Goal: Task Accomplishment & Management: Manage account settings

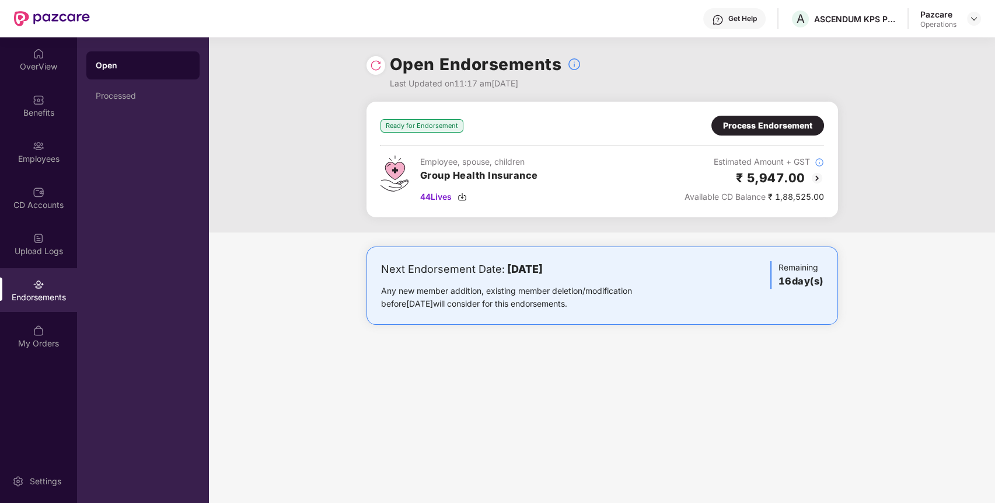
click at [751, 123] on div "Process Endorsement" at bounding box center [767, 125] width 89 height 13
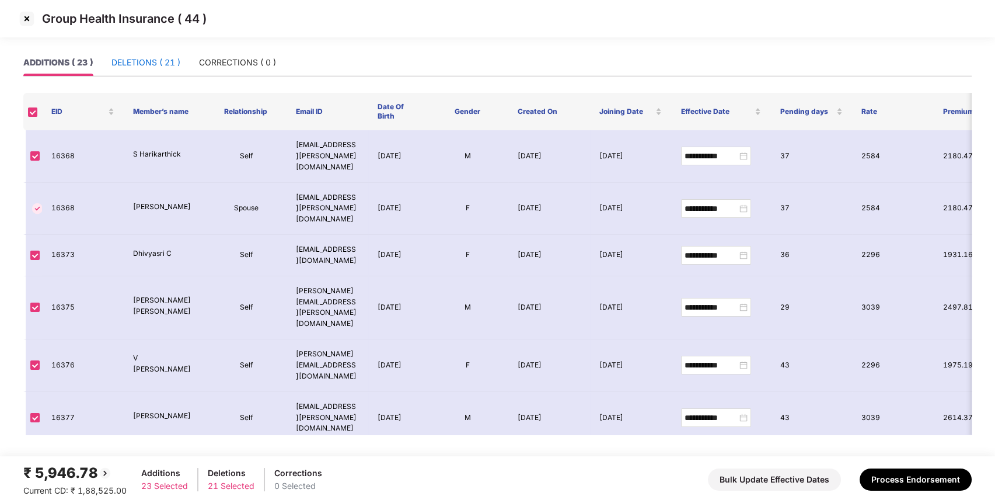
click at [149, 68] on div "DELETIONS ( 21 )" at bounding box center [145, 62] width 69 height 13
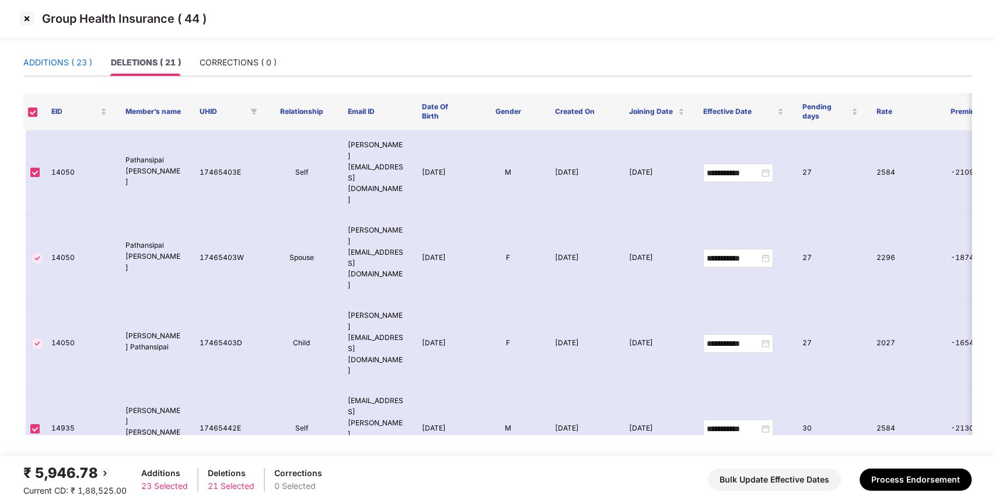
click at [58, 56] on div "ADDITIONS ( 23 )" at bounding box center [57, 62] width 69 height 13
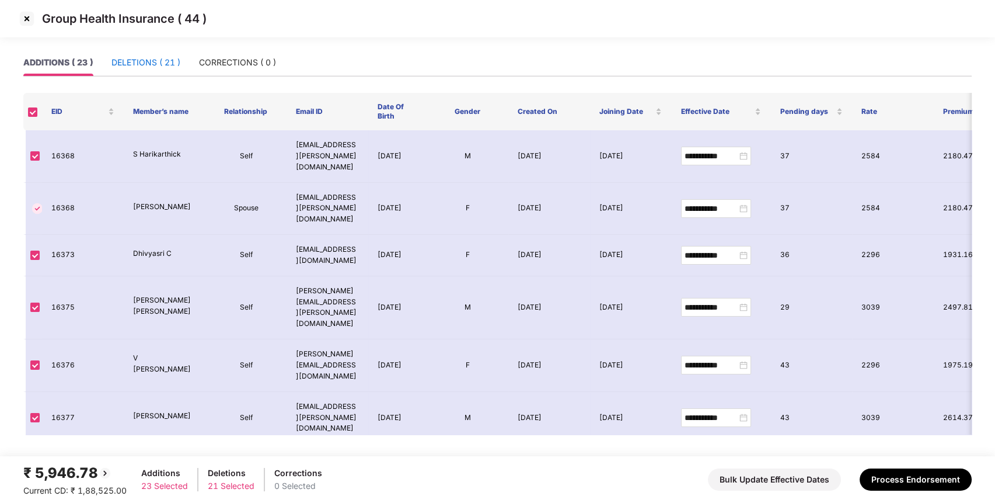
click at [139, 57] on div "DELETIONS ( 21 )" at bounding box center [145, 62] width 69 height 13
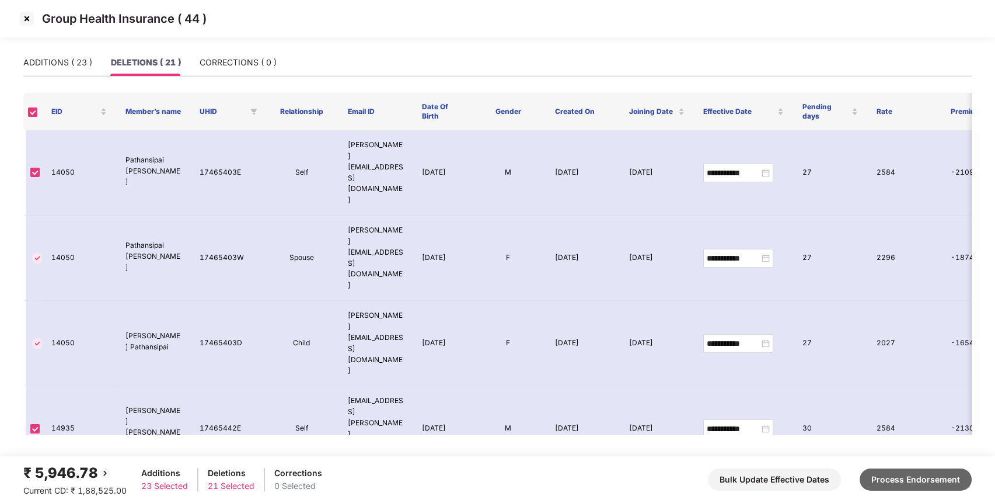
click at [897, 483] on button "Process Endorsement" at bounding box center [916, 479] width 112 height 22
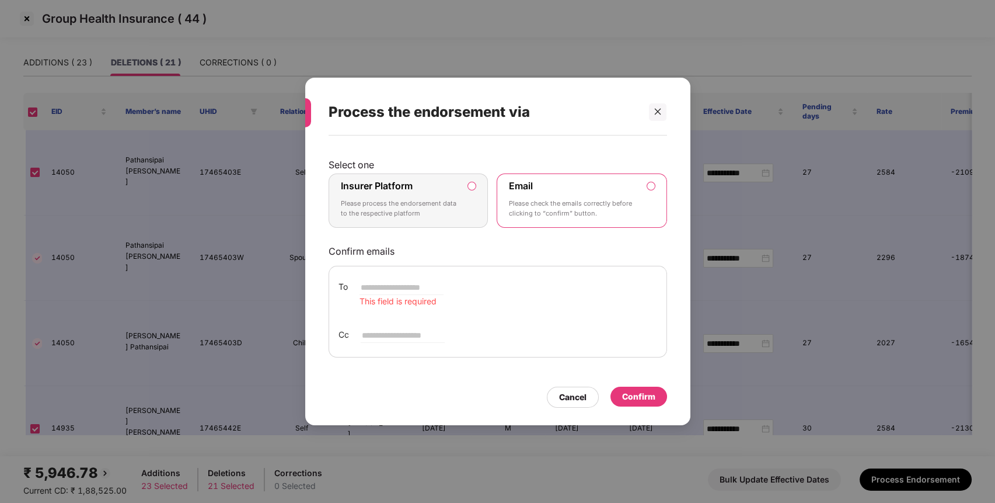
click at [474, 191] on label "Insurer Platform Please process the endorsement data to the respective platform" at bounding box center [409, 200] width 160 height 55
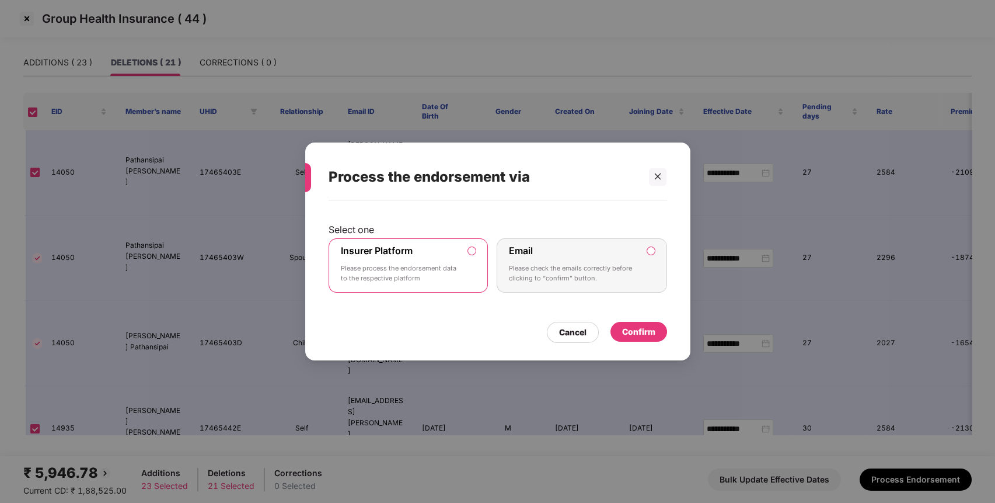
click at [626, 322] on div "Confirm" at bounding box center [639, 332] width 57 height 20
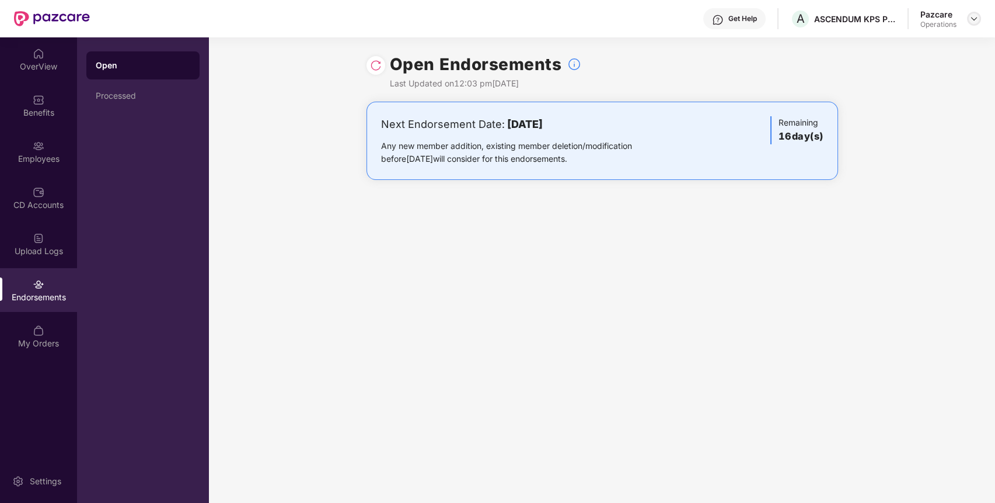
click at [978, 19] on img at bounding box center [974, 18] width 9 height 9
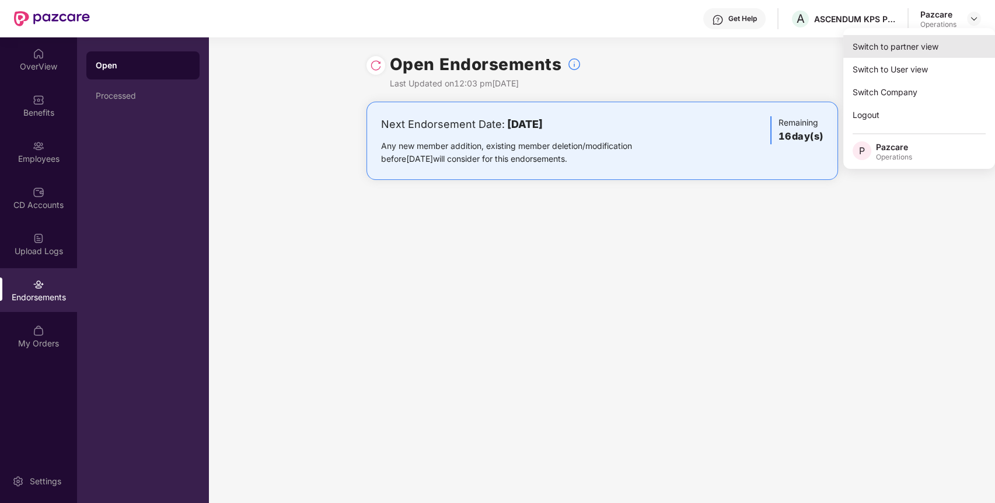
click at [901, 42] on div "Switch to partner view" at bounding box center [919, 46] width 152 height 23
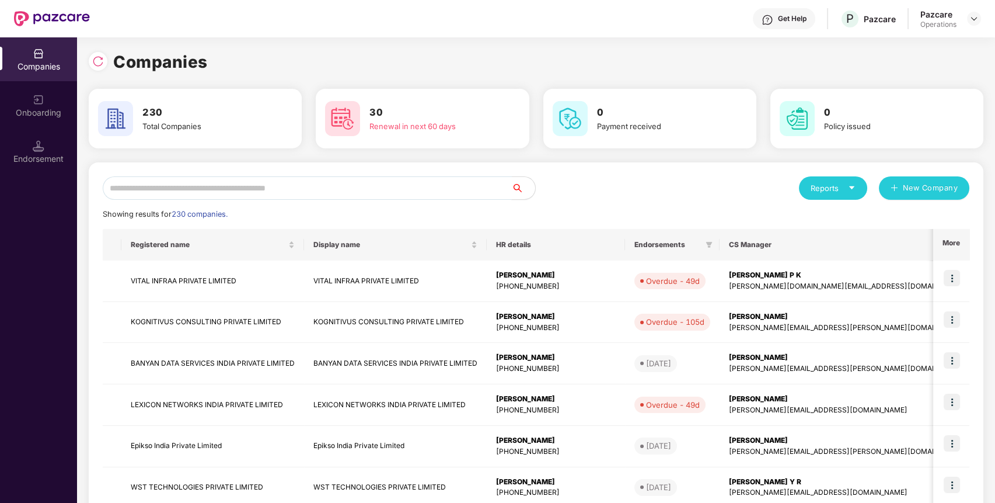
click at [190, 198] on input "text" at bounding box center [307, 187] width 409 height 23
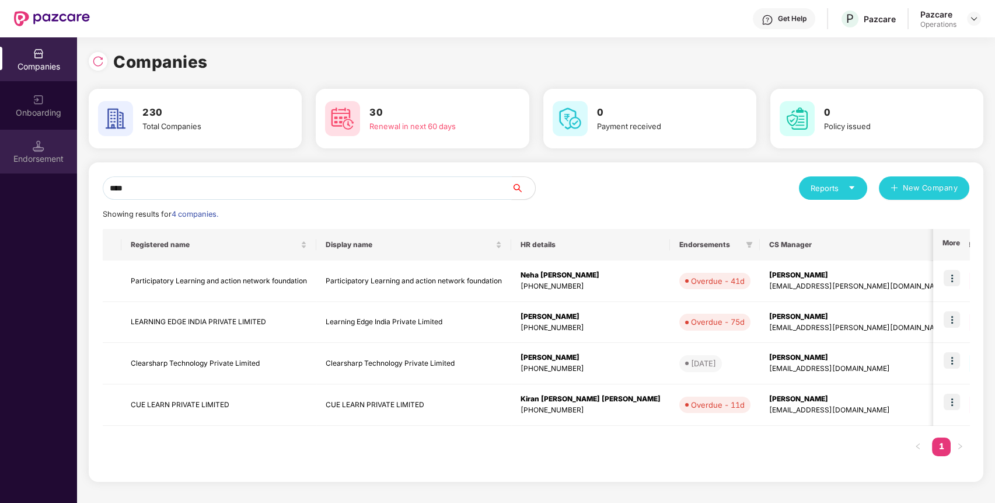
type input "****"
click at [47, 147] on div "Endorsement" at bounding box center [38, 152] width 77 height 44
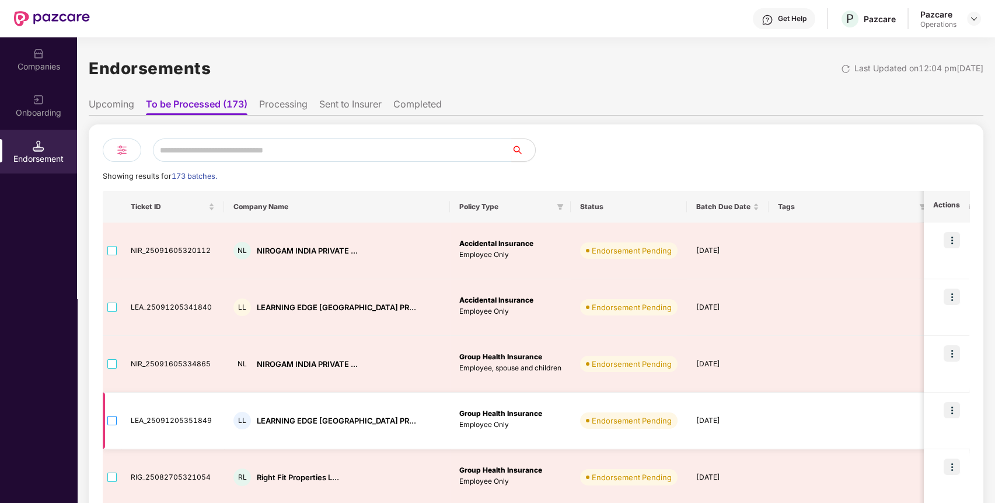
click at [111, 414] on label at bounding box center [111, 420] width 9 height 13
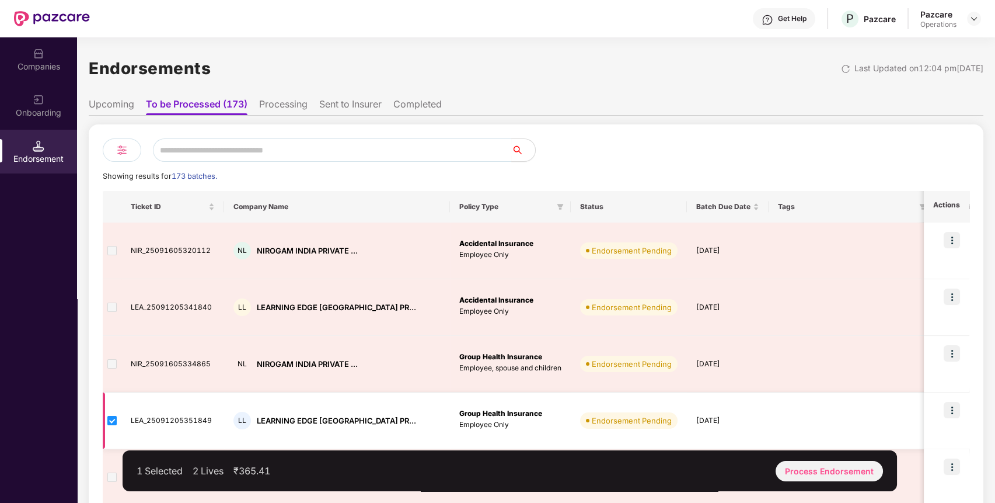
click at [955, 413] on img at bounding box center [952, 410] width 16 height 16
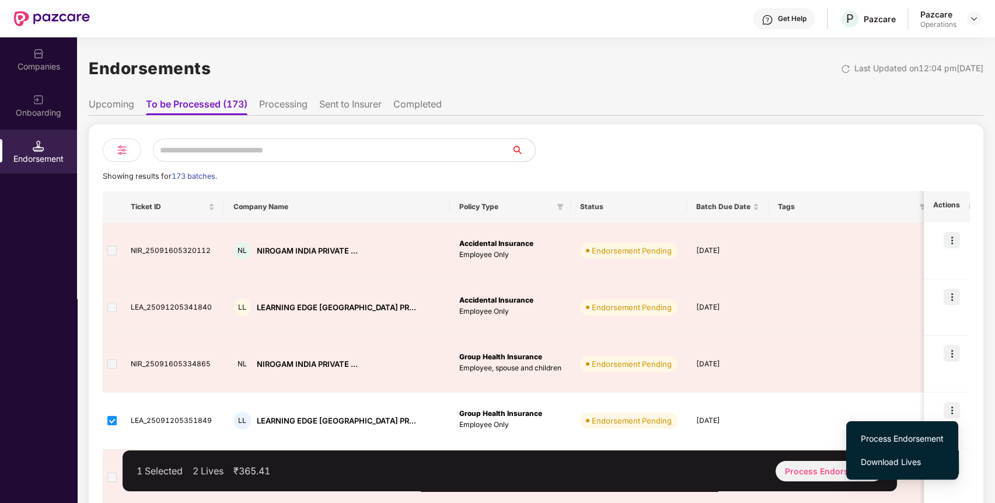
click at [892, 464] on span "Download Lives" at bounding box center [902, 461] width 83 height 13
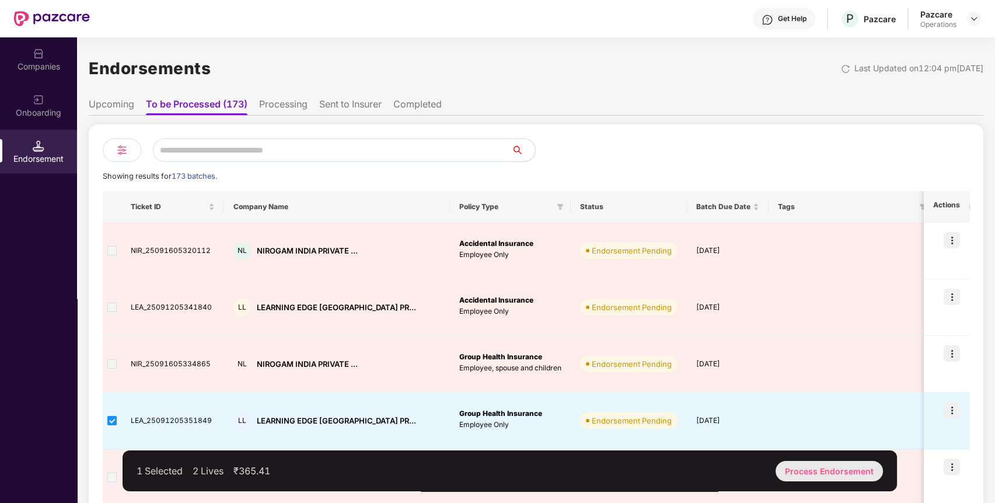
click at [831, 472] on div "Process Endorsement" at bounding box center [829, 471] width 107 height 20
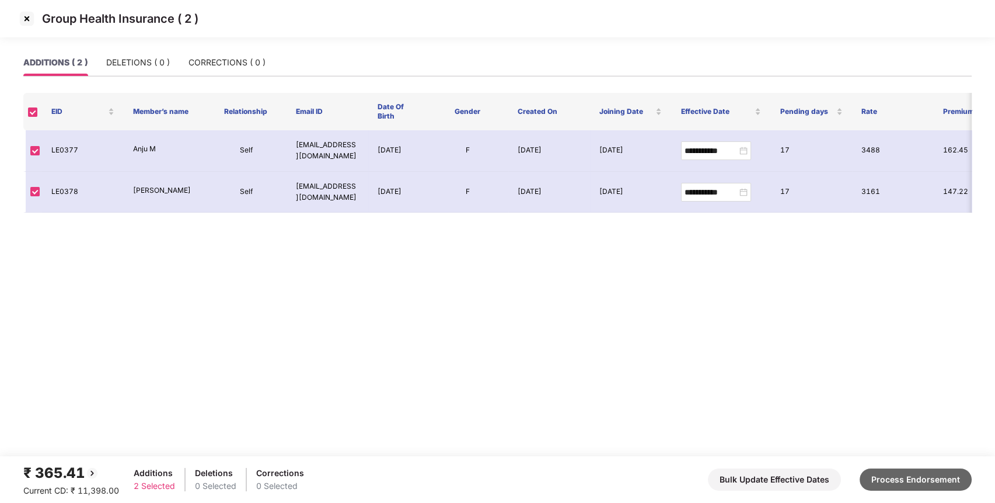
click at [902, 483] on button "Process Endorsement" at bounding box center [916, 479] width 112 height 22
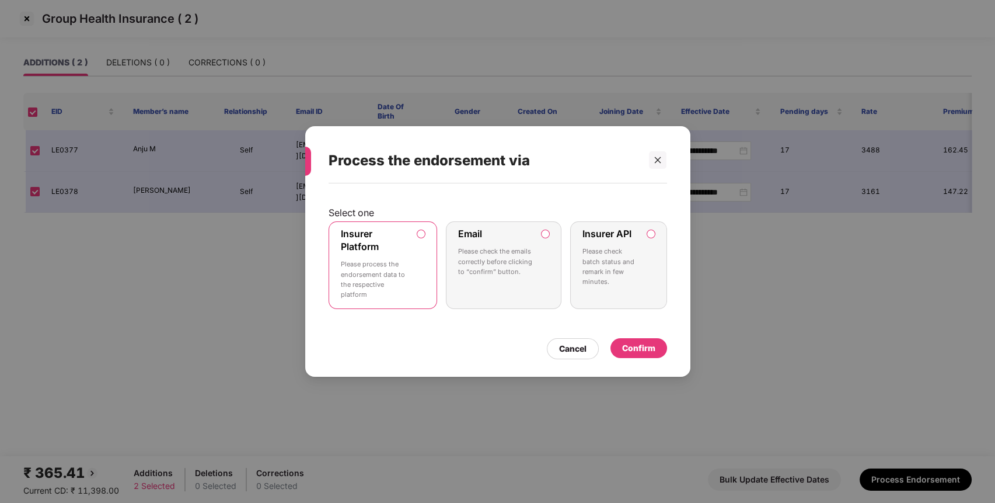
click at [645, 351] on div "Confirm" at bounding box center [638, 347] width 33 height 13
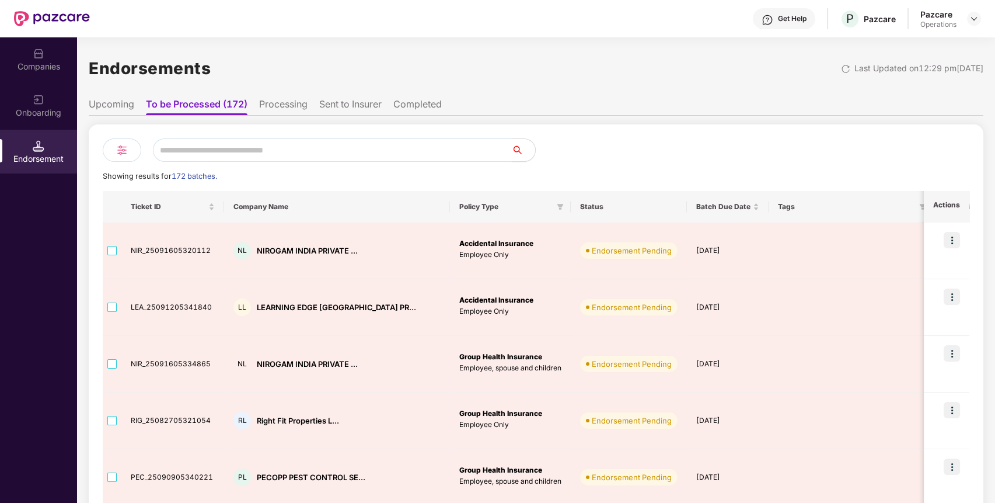
click at [406, 142] on input "text" at bounding box center [332, 149] width 359 height 23
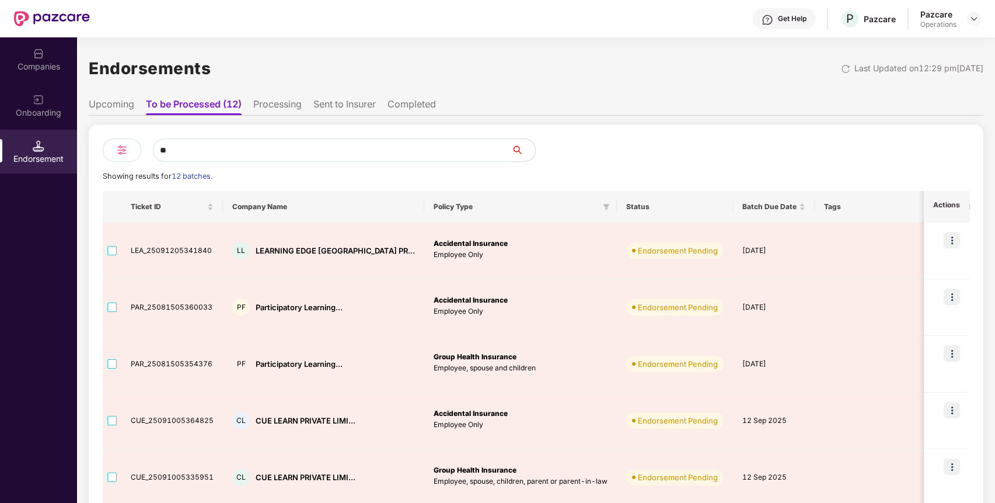
type input "*"
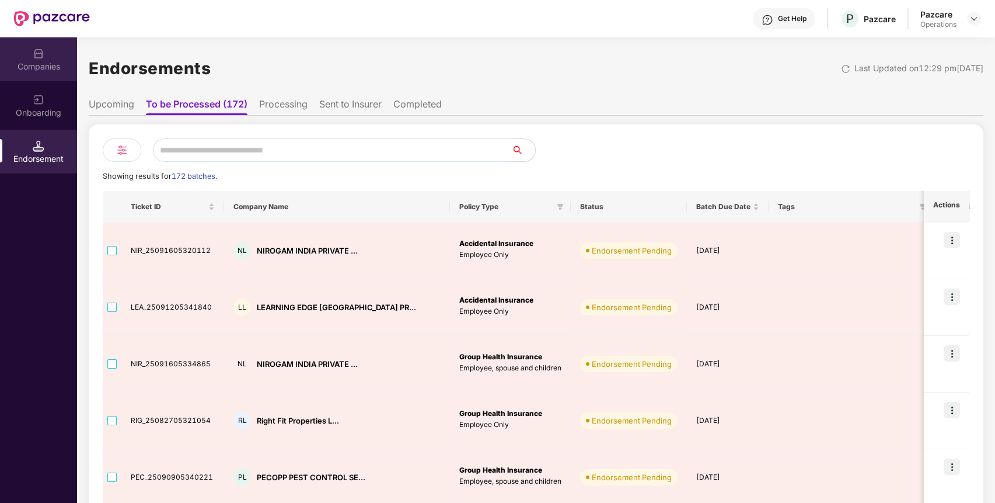
click at [60, 66] on div "Companies" at bounding box center [38, 67] width 77 height 12
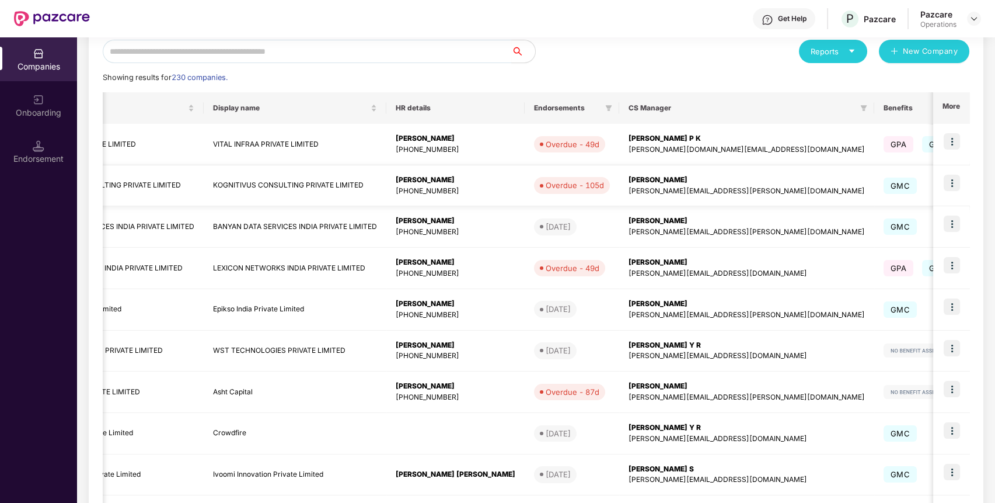
scroll to position [140, 0]
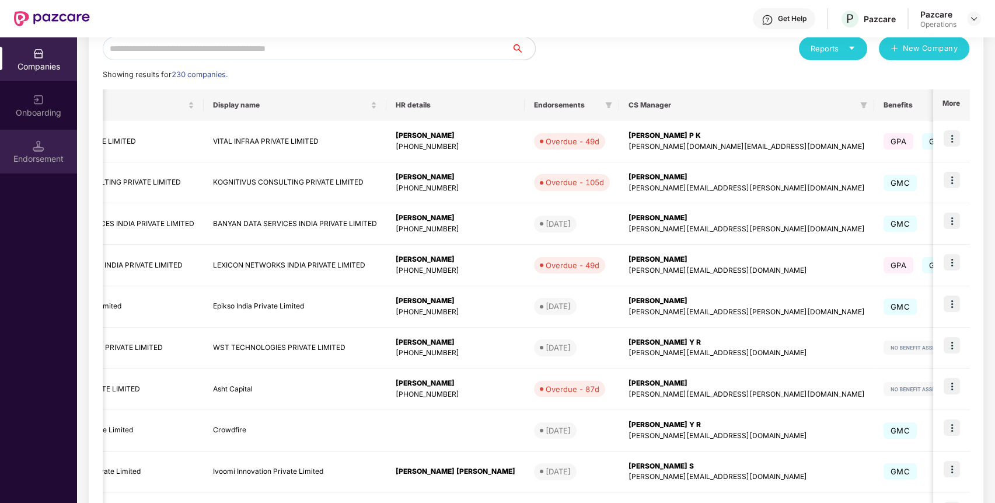
click at [26, 154] on div "Endorsement" at bounding box center [38, 159] width 77 height 12
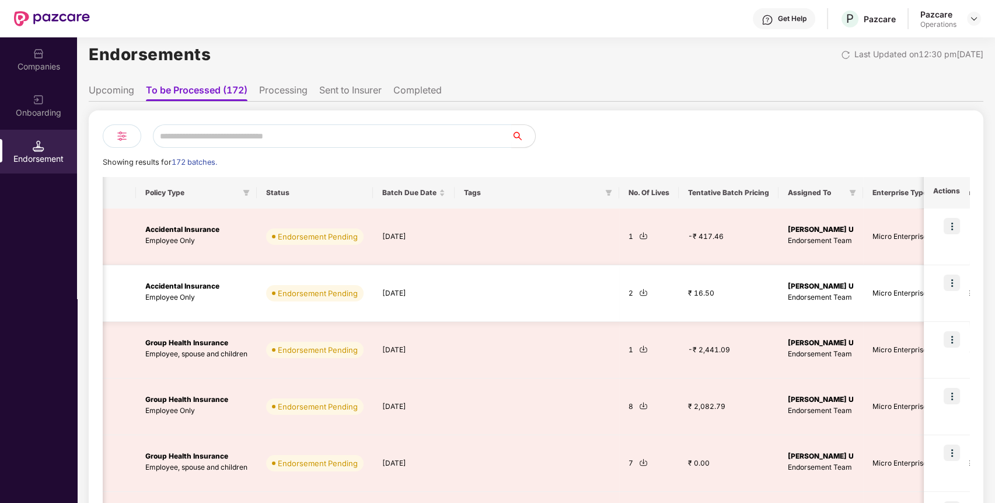
scroll to position [0, 356]
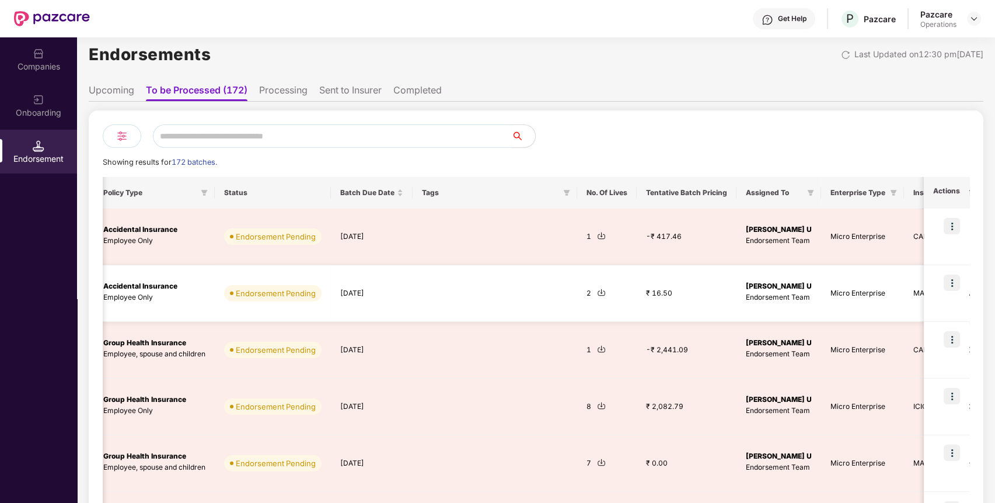
click at [953, 280] on img at bounding box center [952, 282] width 16 height 16
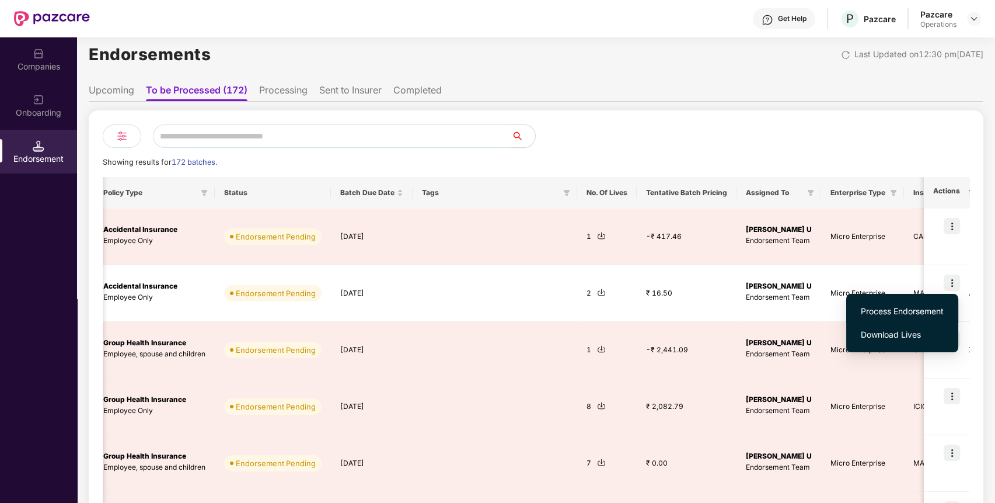
click at [895, 313] on span "Process Endorsement" at bounding box center [902, 311] width 83 height 13
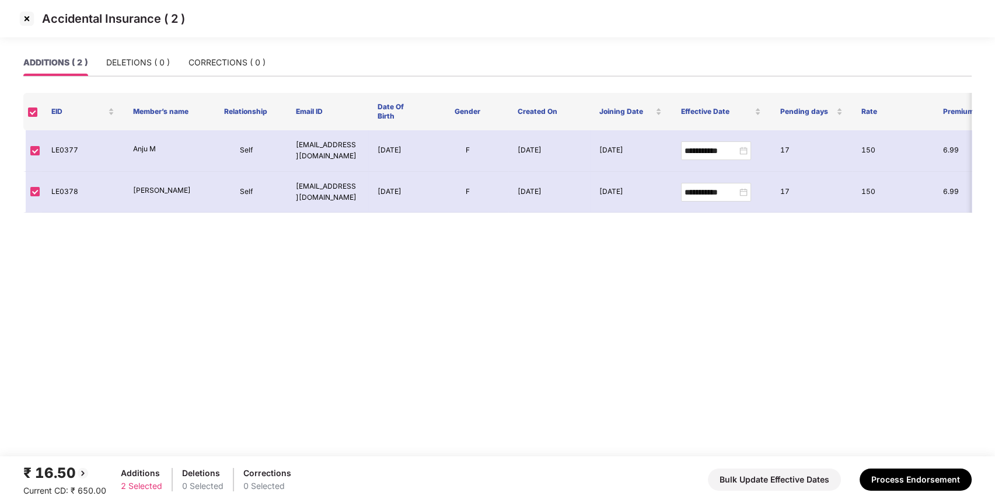
click at [22, 16] on img at bounding box center [27, 18] width 19 height 19
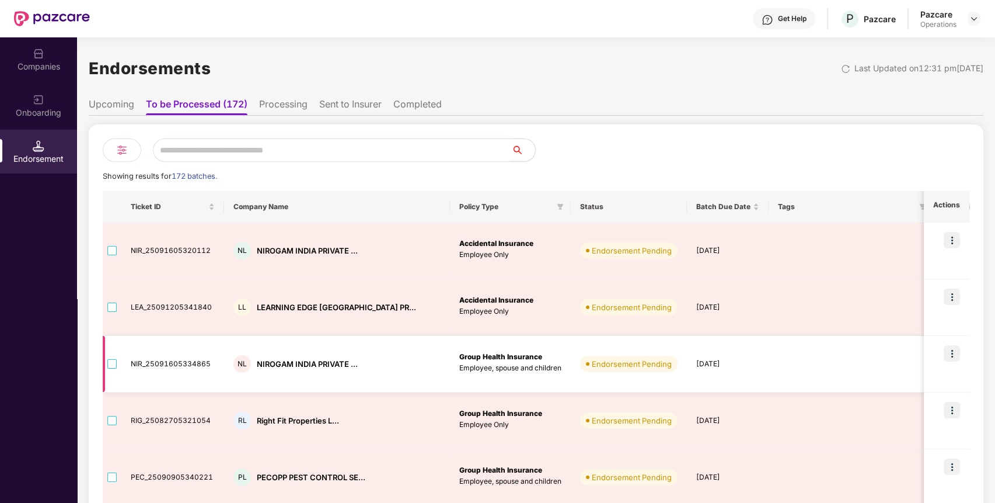
scroll to position [341, 0]
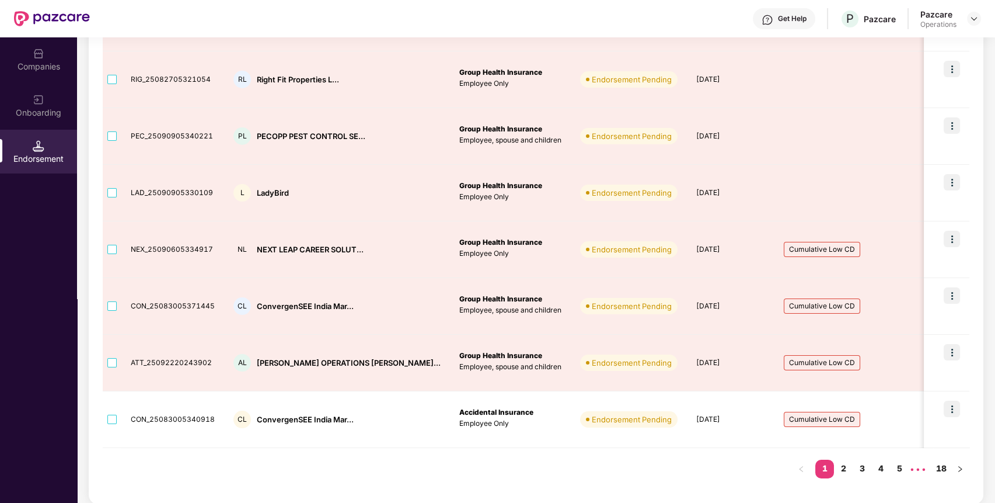
click at [687, 414] on td "20 Sep 2025" at bounding box center [728, 419] width 82 height 57
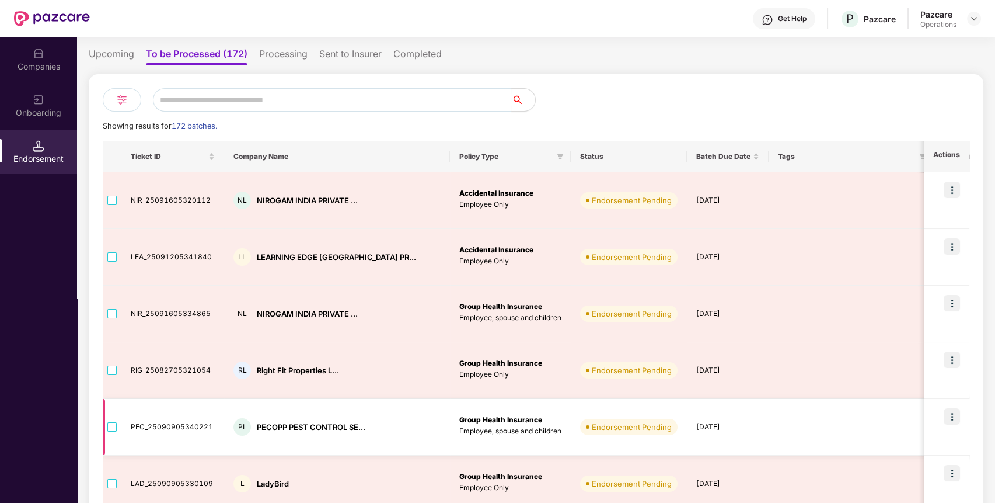
scroll to position [0, 0]
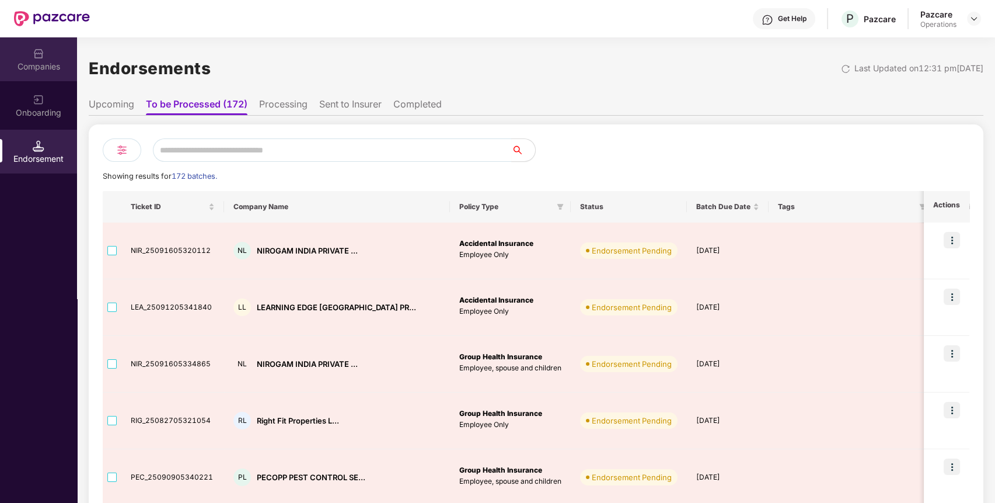
click at [58, 52] on div "Companies" at bounding box center [38, 59] width 77 height 44
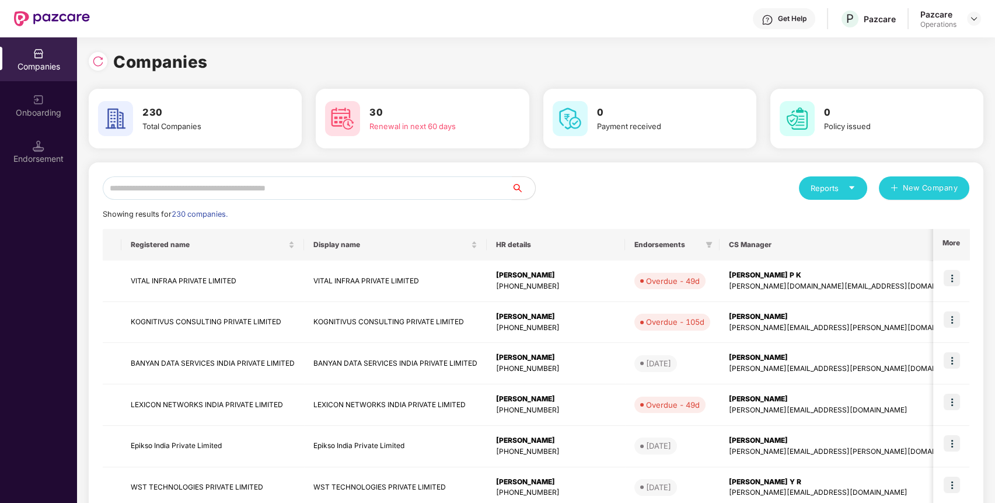
click at [218, 189] on input "text" at bounding box center [307, 187] width 409 height 23
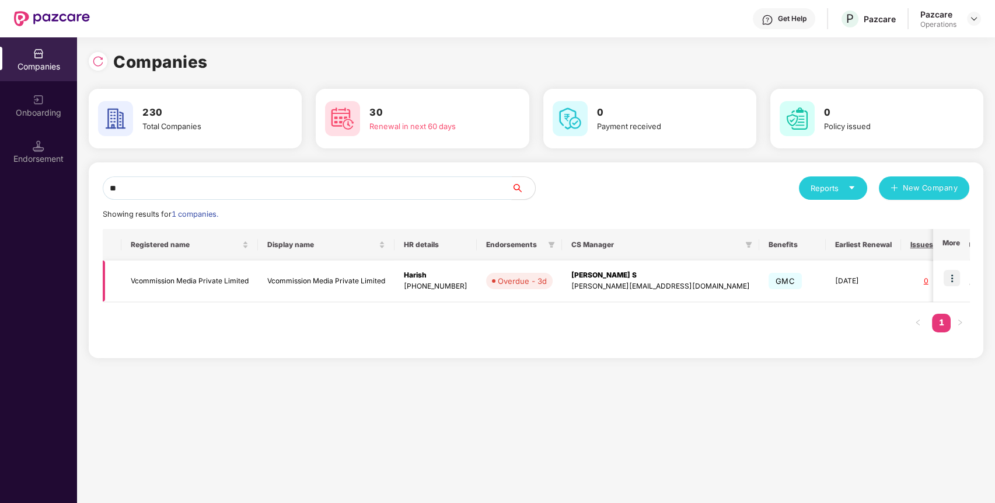
type input "**"
click at [213, 273] on td "Vcommission Media Private Limited" at bounding box center [189, 280] width 137 height 41
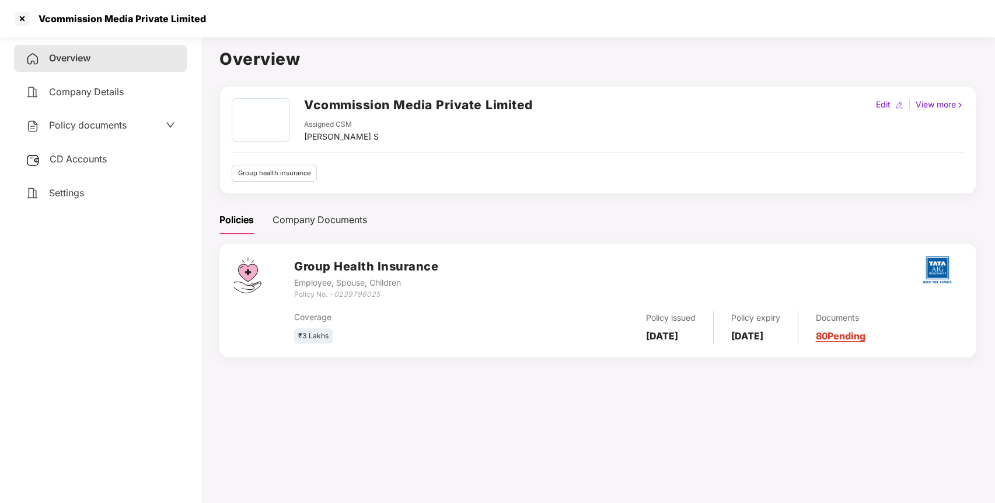
click at [86, 126] on span "Policy documents" at bounding box center [88, 125] width 78 height 12
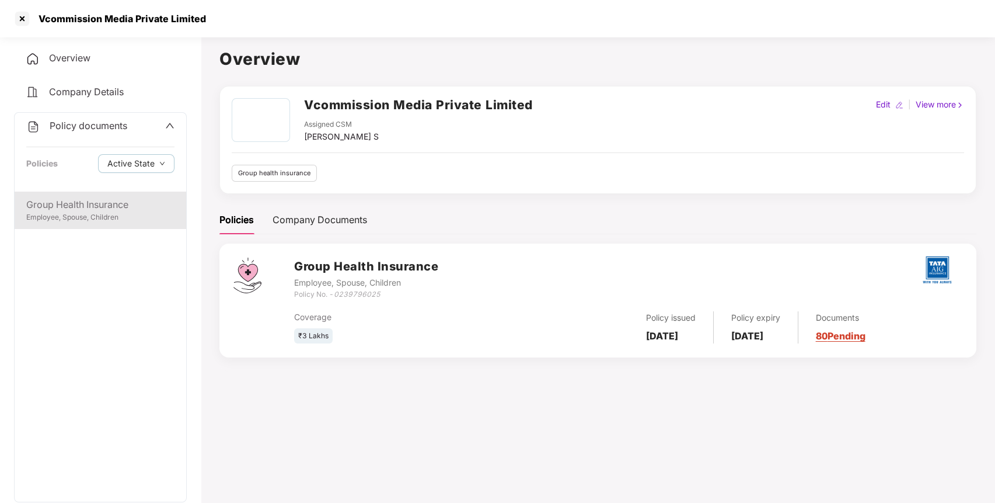
click at [91, 196] on div "Group Health Insurance Employee, Spouse, Children" at bounding box center [101, 209] width 172 height 37
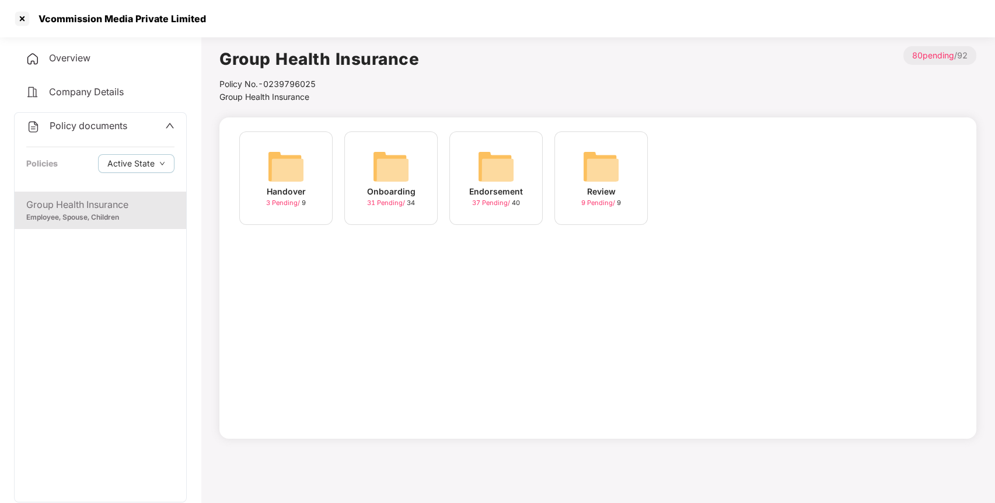
click at [488, 198] on div "37 Pending / 40" at bounding box center [496, 203] width 48 height 10
click at [488, 198] on div "10 Pending / 10" at bounding box center [496, 203] width 48 height 10
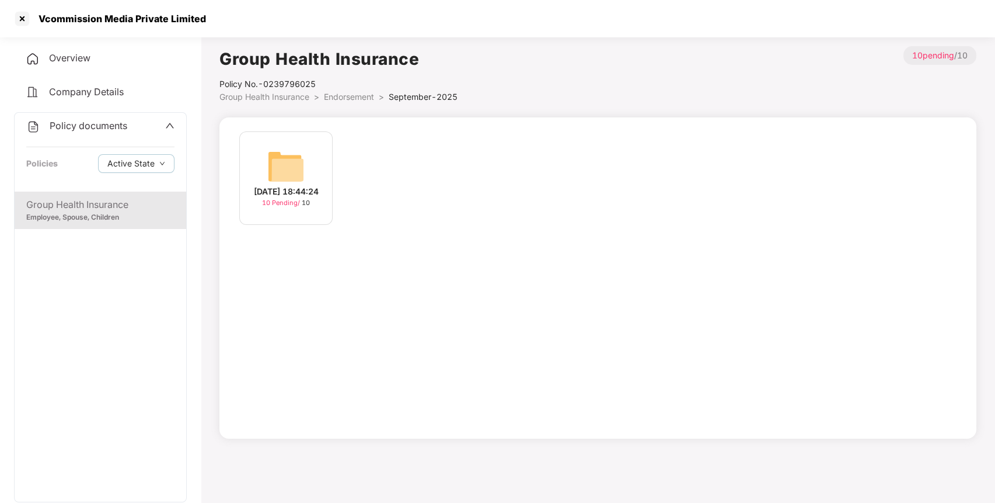
click at [292, 207] on span "10 Pending /" at bounding box center [282, 202] width 40 height 8
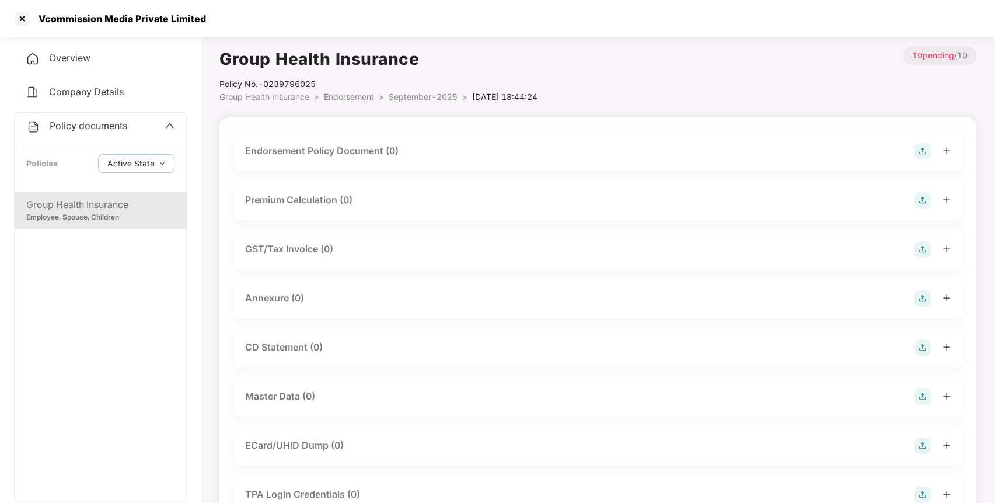
click at [921, 154] on img at bounding box center [923, 151] width 16 height 16
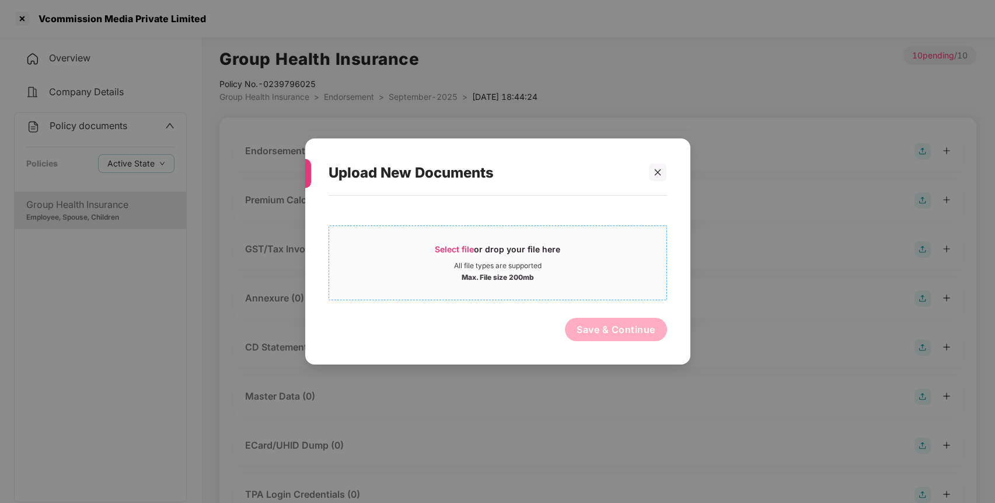
click at [544, 243] on div "Select file or drop your file here" at bounding box center [497, 252] width 125 height 18
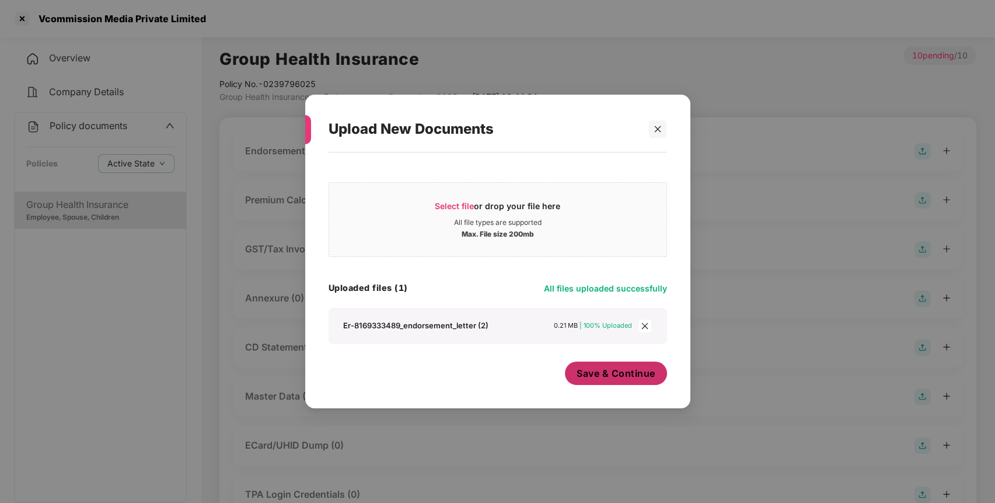
click at [598, 381] on button "Save & Continue" at bounding box center [616, 372] width 102 height 23
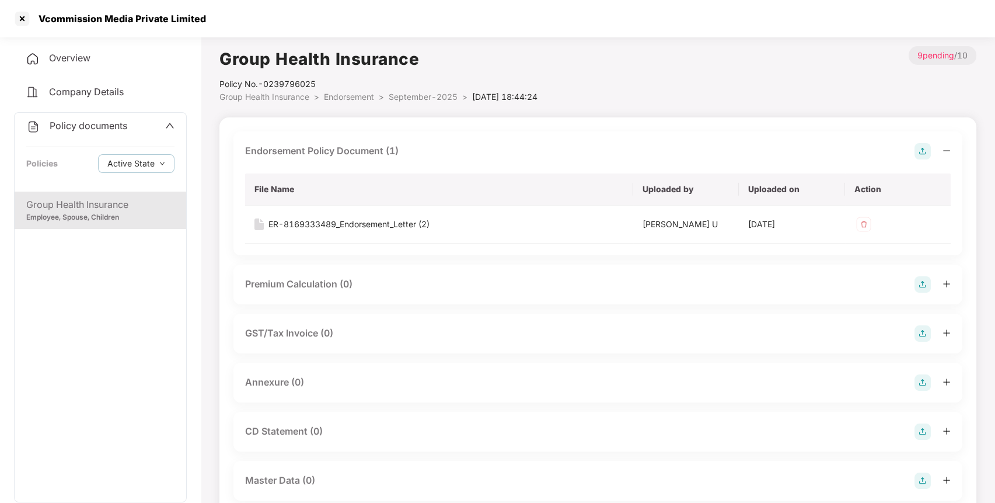
scroll to position [99, 0]
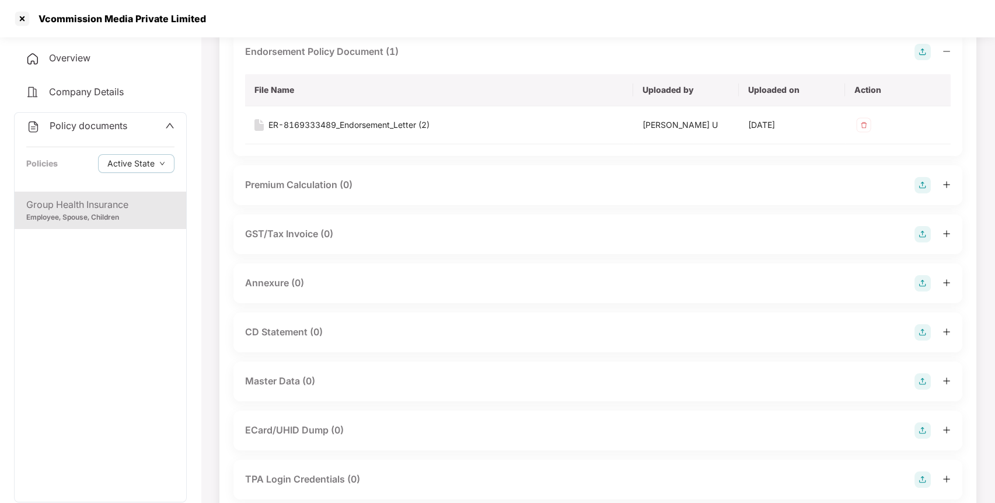
click at [921, 285] on img at bounding box center [923, 283] width 16 height 16
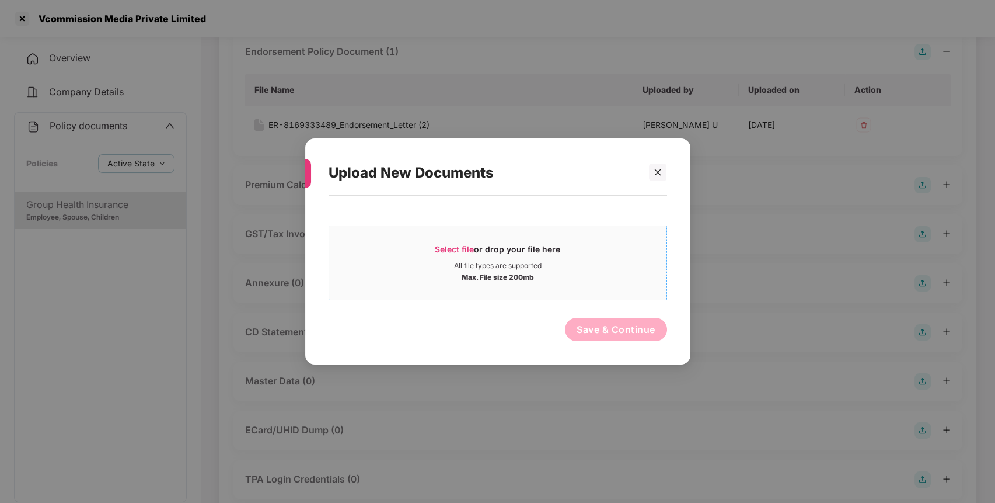
click at [583, 279] on div "Max. File size 200mb" at bounding box center [497, 276] width 337 height 12
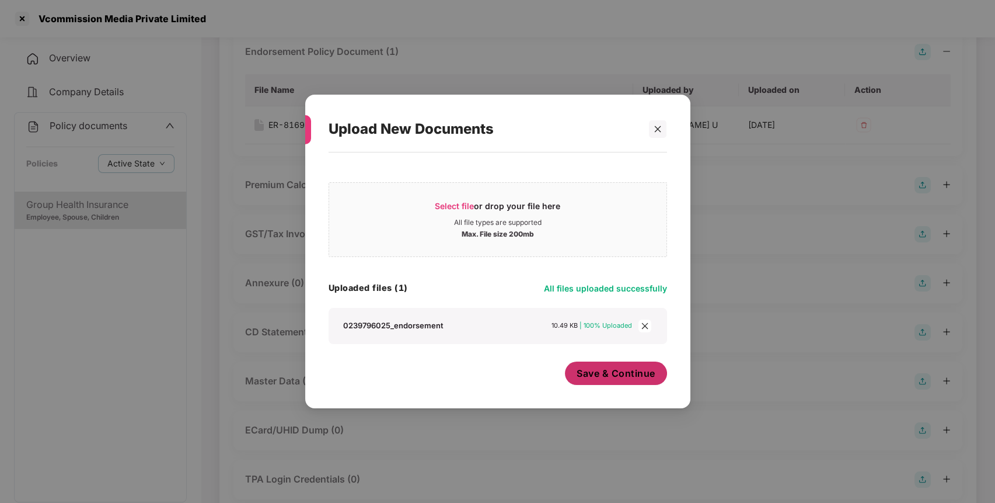
click at [608, 371] on span "Save & Continue" at bounding box center [616, 373] width 79 height 13
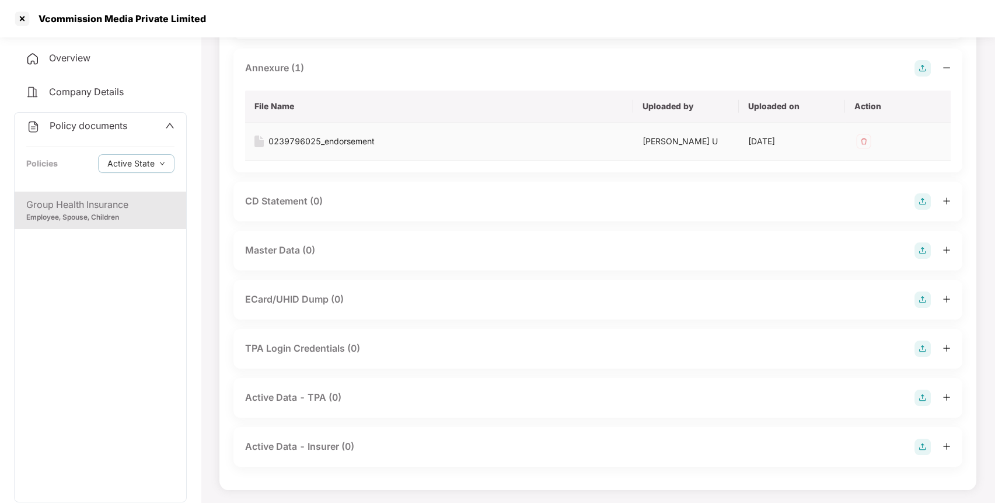
scroll to position [315, 0]
click at [918, 247] on img at bounding box center [923, 250] width 16 height 16
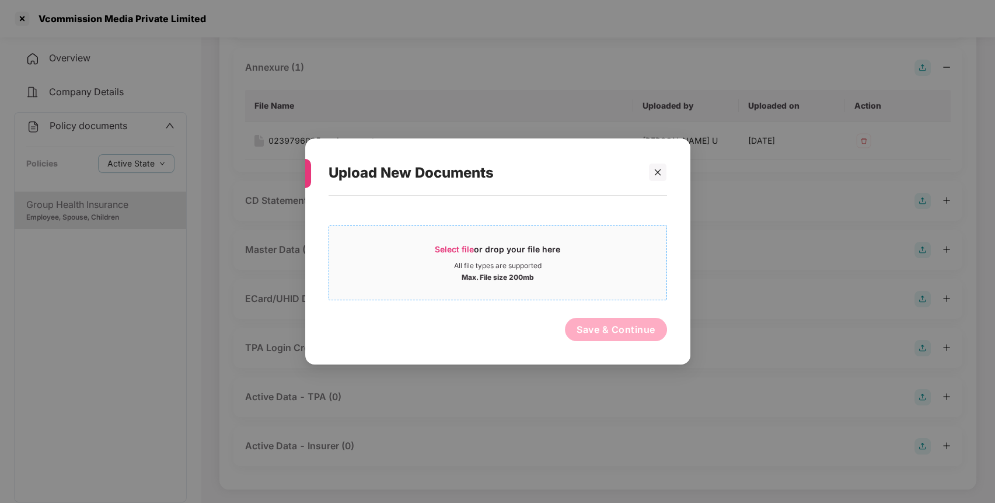
click at [576, 236] on span "Select file or drop your file here All file types are supported Max. File size …" at bounding box center [497, 263] width 337 height 56
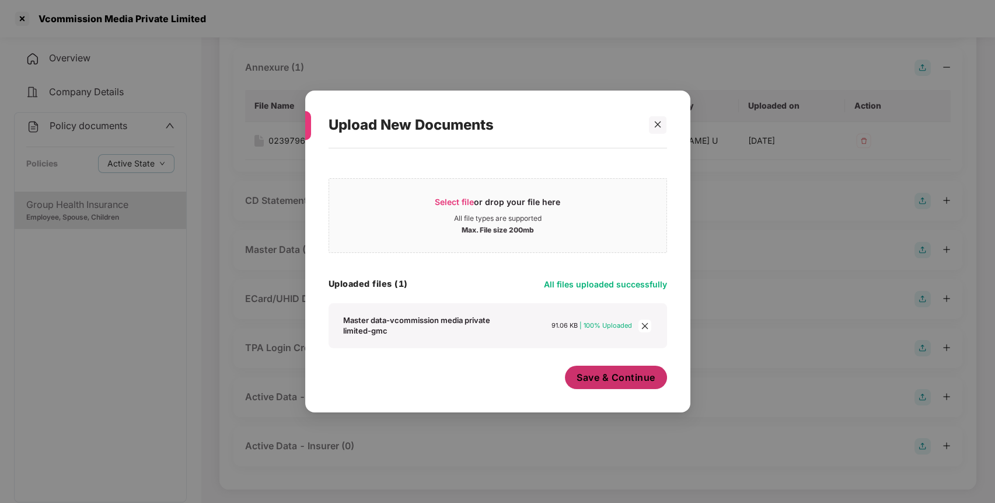
click at [619, 376] on span "Save & Continue" at bounding box center [616, 377] width 79 height 13
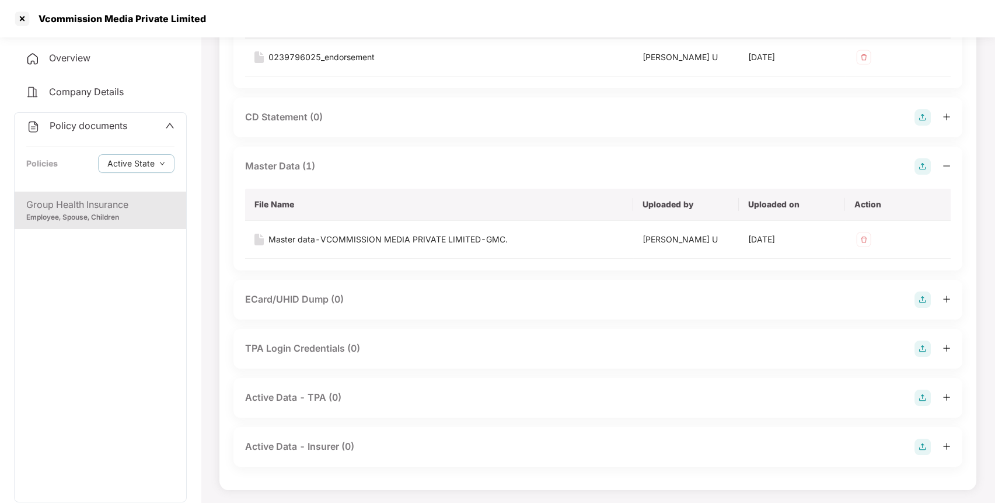
scroll to position [0, 0]
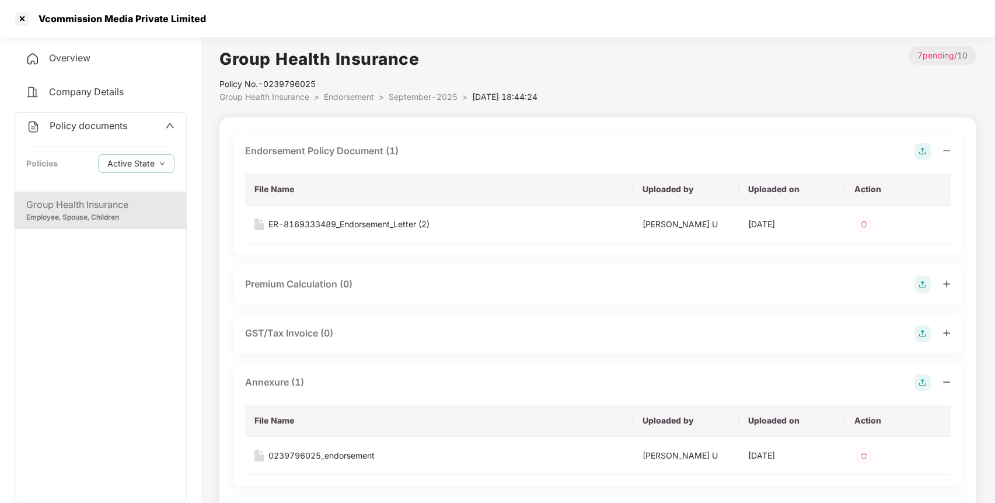
click at [170, 120] on span at bounding box center [169, 125] width 9 height 15
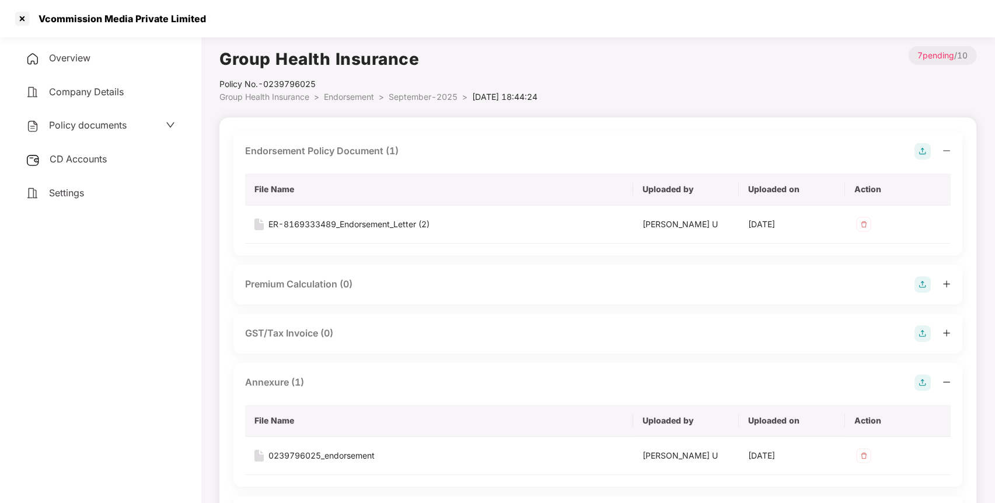
click at [95, 163] on span "CD Accounts" at bounding box center [78, 159] width 57 height 12
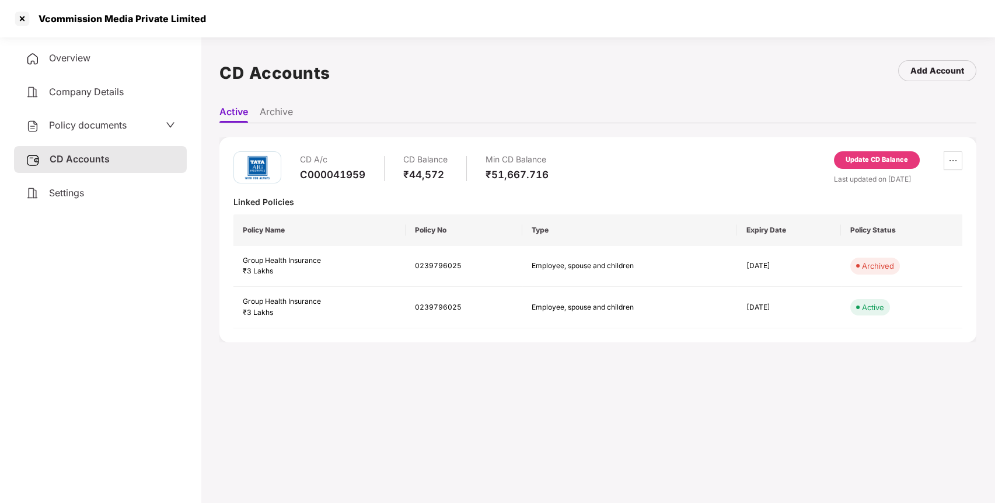
click at [873, 166] on div "Update CD Balance" at bounding box center [877, 160] width 86 height 18
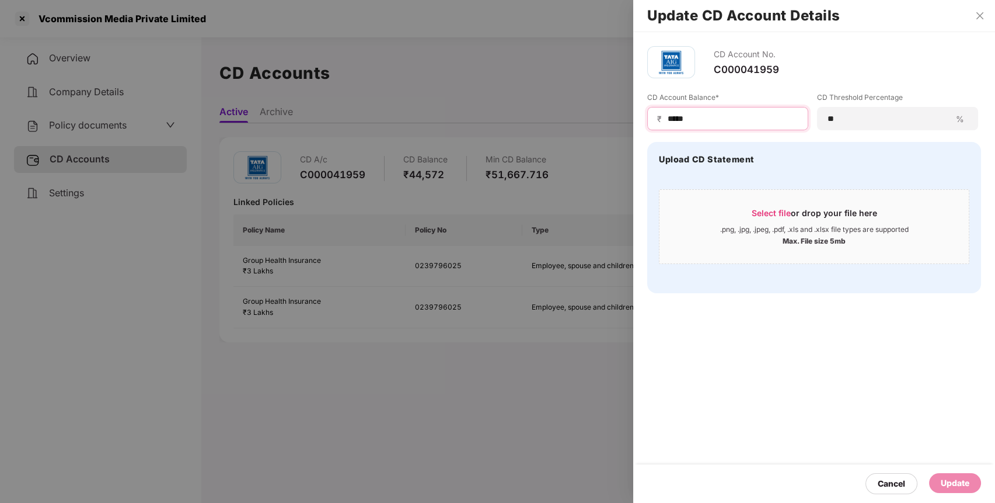
drag, startPoint x: 720, startPoint y: 118, endPoint x: 634, endPoint y: 110, distance: 85.6
click at [634, 110] on div "CD Account No. C000041959 CD Account Balance* ₹ ***** CD Threshold Percentage *…" at bounding box center [814, 169] width 362 height 275
type input "*****"
click at [962, 475] on div "Update" at bounding box center [955, 483] width 52 height 20
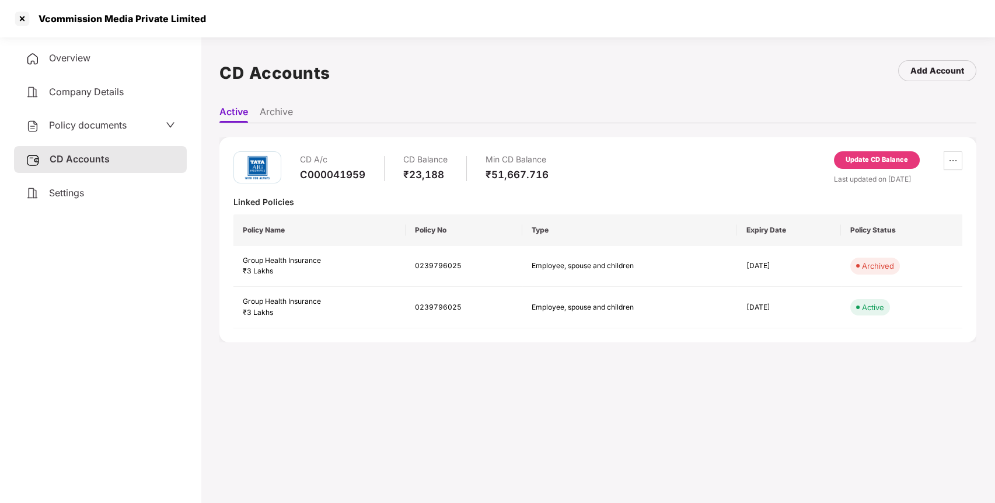
click at [172, 126] on icon "down" at bounding box center [170, 124] width 9 height 9
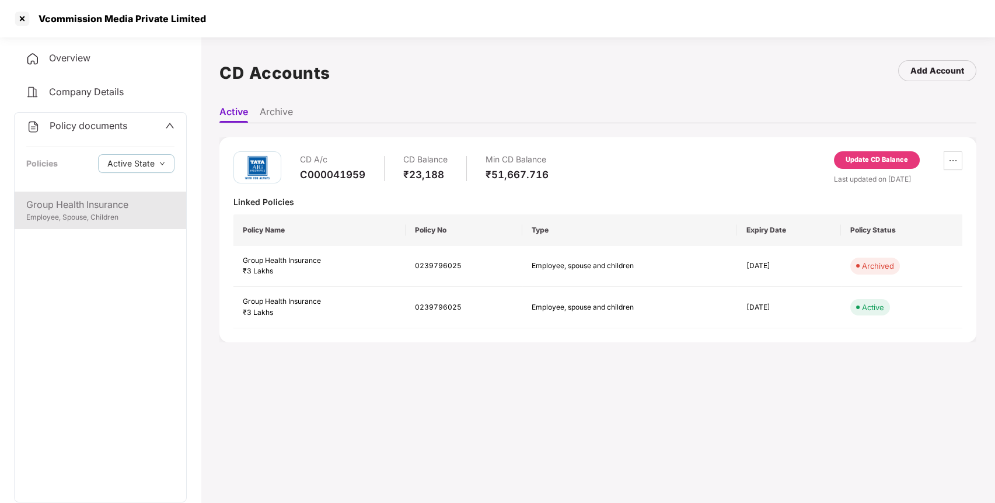
click at [72, 216] on div "Employee, Spouse, Children" at bounding box center [100, 217] width 148 height 11
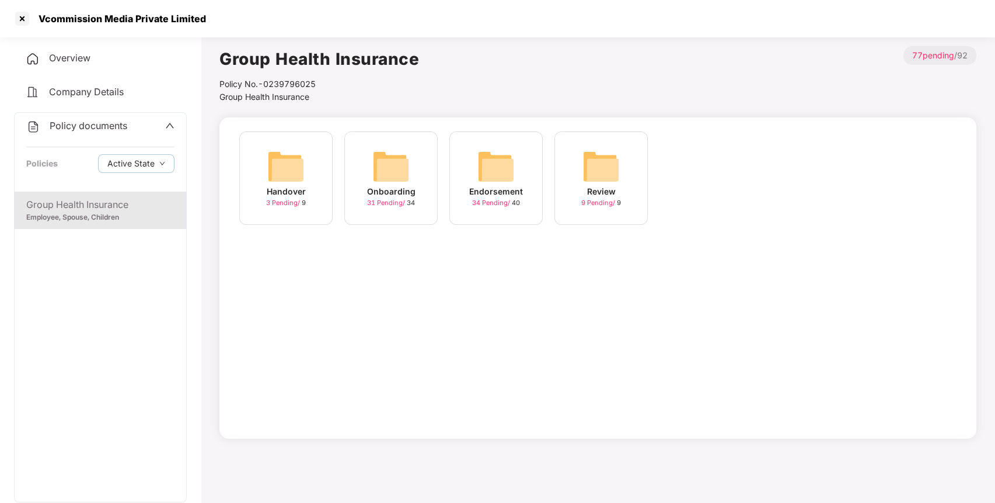
click at [64, 57] on span "Overview" at bounding box center [69, 58] width 41 height 12
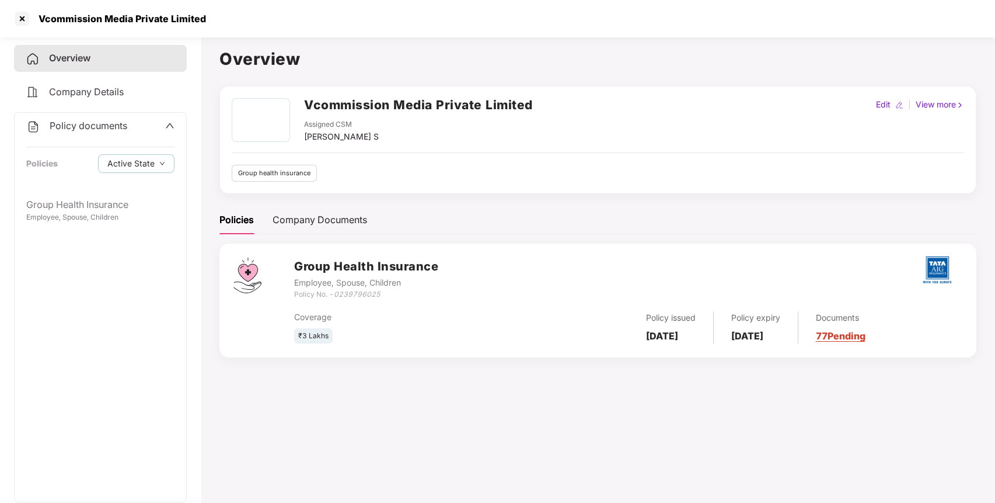
click at [64, 57] on span "Overview" at bounding box center [69, 58] width 41 height 12
click at [19, 20] on div at bounding box center [22, 18] width 19 height 19
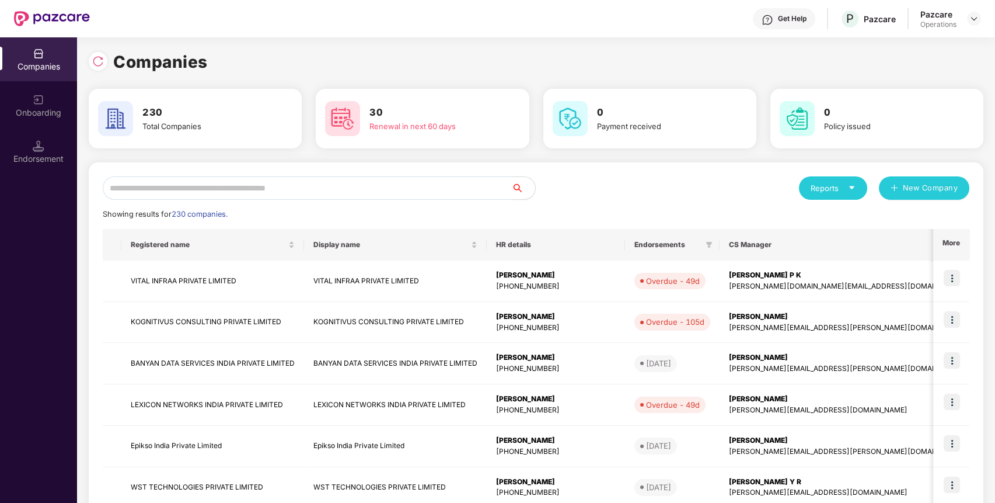
click at [197, 184] on input "text" at bounding box center [307, 187] width 409 height 23
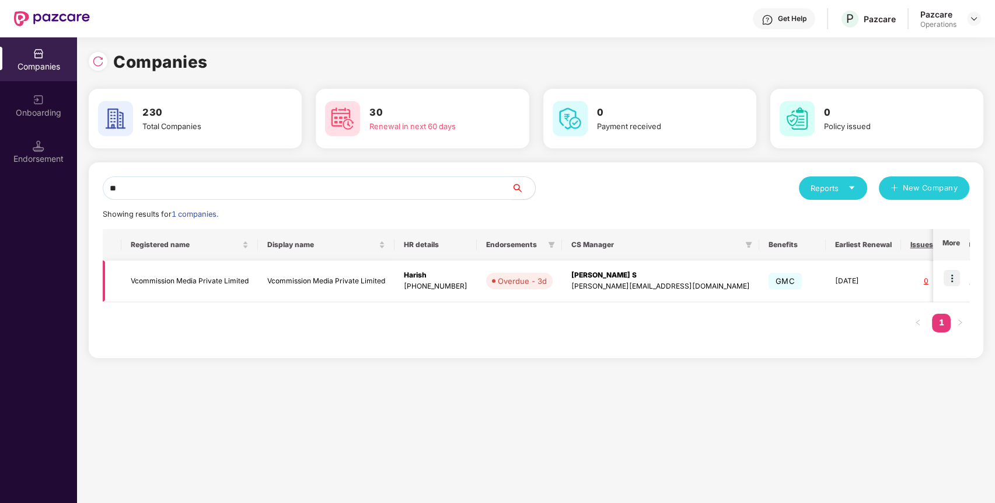
type input "**"
click at [957, 275] on img at bounding box center [952, 278] width 16 height 16
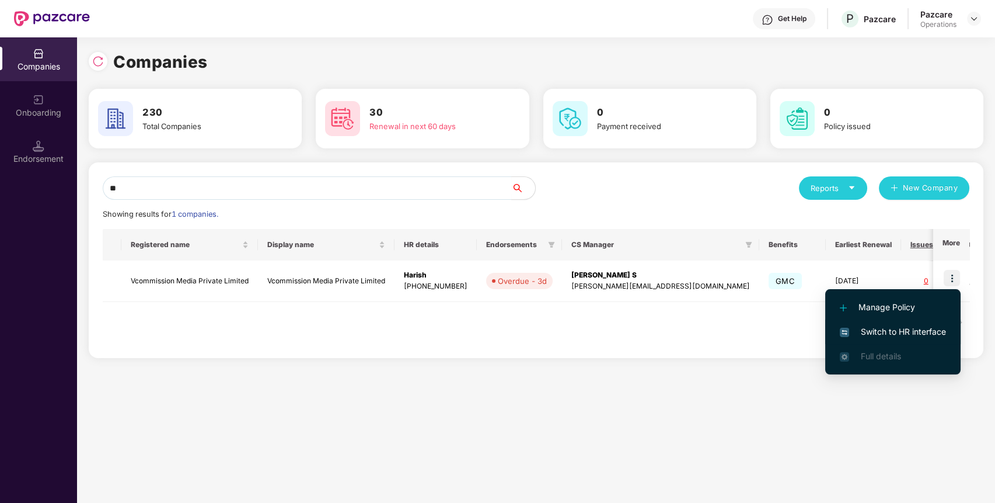
click at [917, 332] on span "Switch to HR interface" at bounding box center [893, 331] width 106 height 13
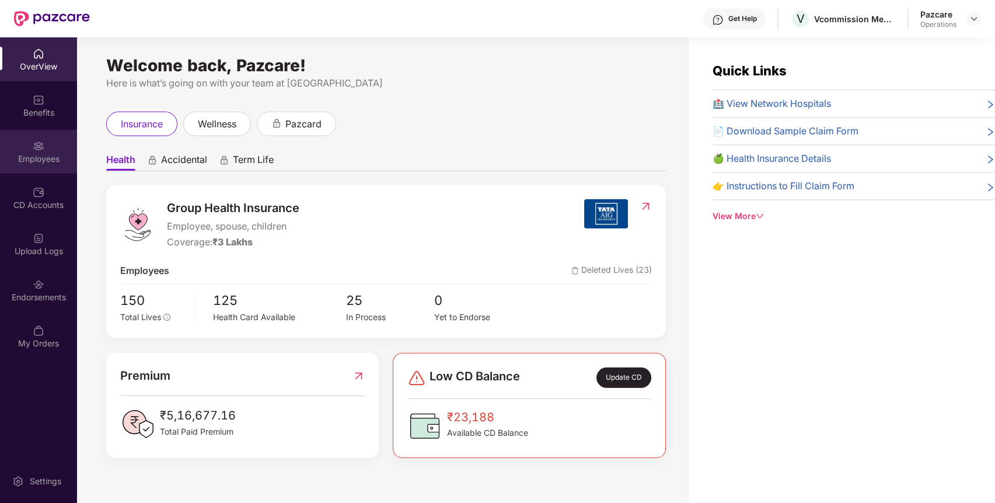
click at [43, 146] on img at bounding box center [39, 146] width 12 height 12
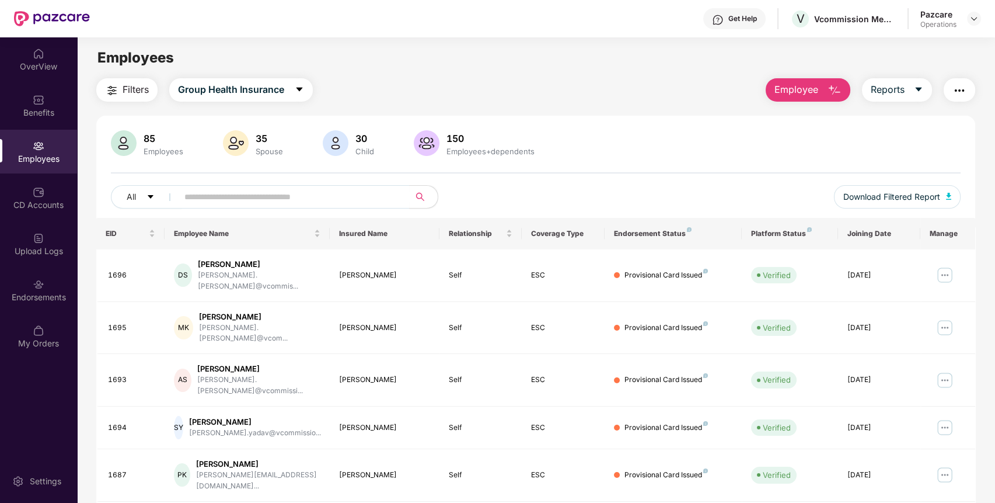
click at [123, 82] on span "Filters" at bounding box center [136, 89] width 26 height 15
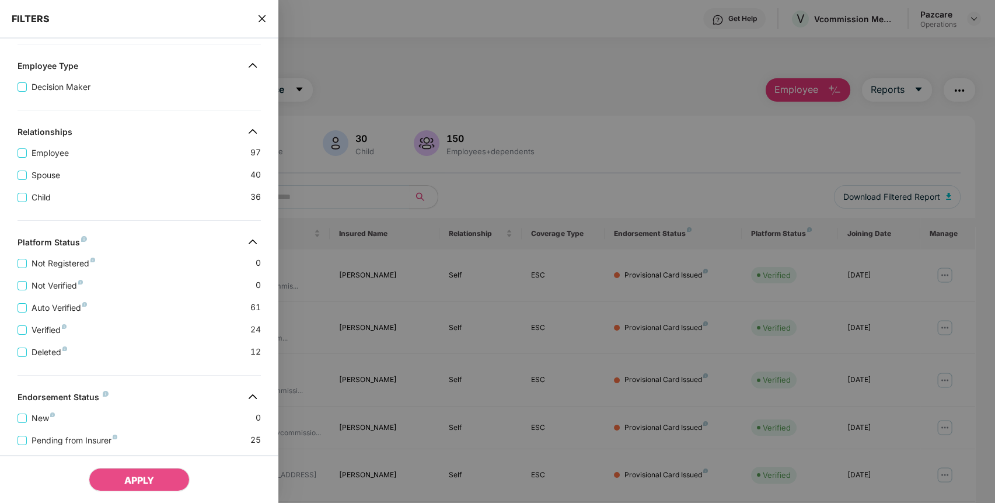
scroll to position [243, 0]
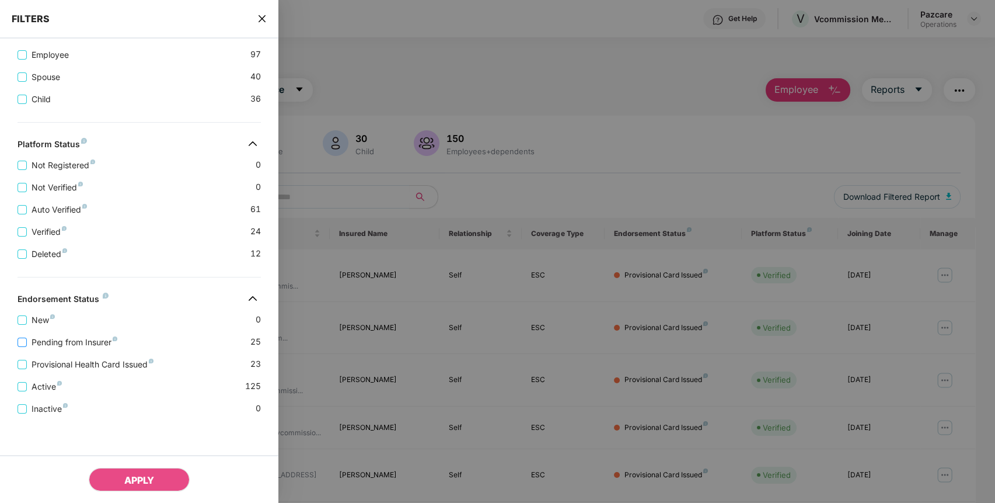
click at [69, 340] on span "Pending from Insurer" at bounding box center [74, 342] width 95 height 13
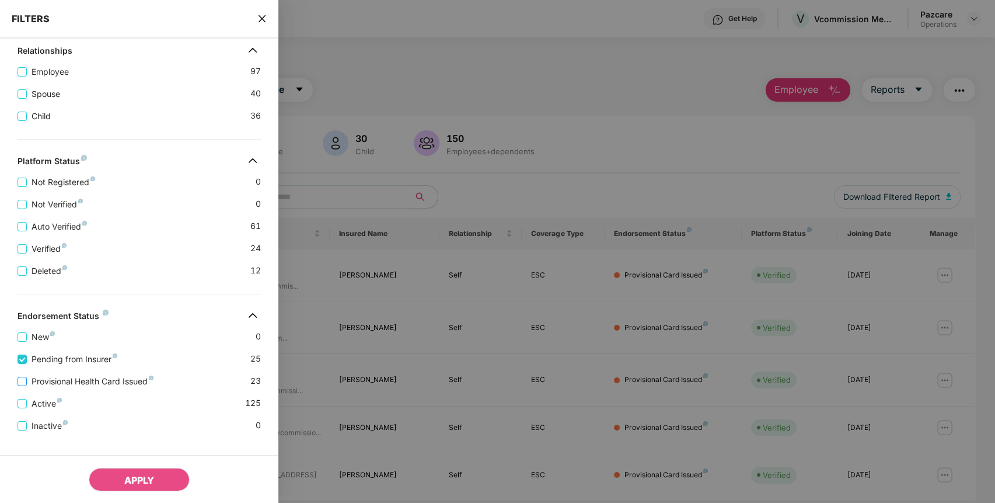
click at [51, 384] on span "Provisional Health Card Issued" at bounding box center [92, 381] width 131 height 13
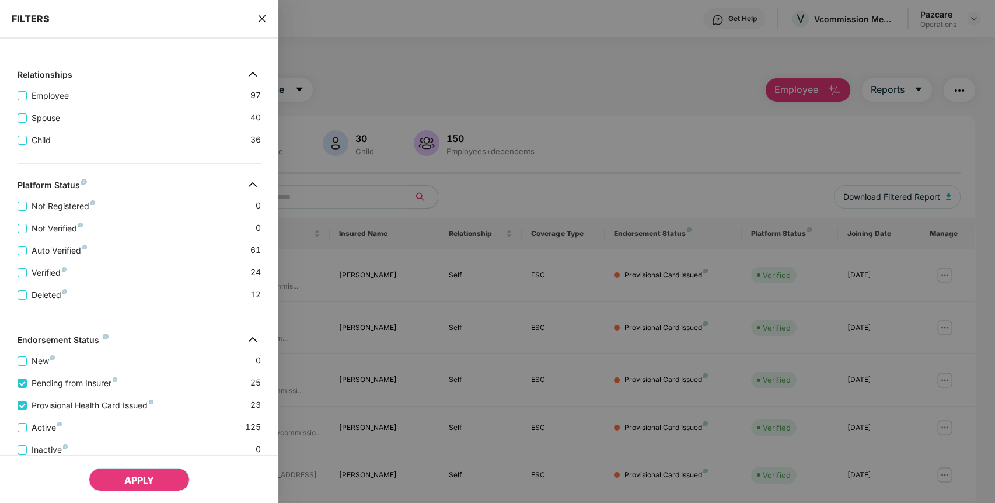
click at [129, 481] on span "APPLY" at bounding box center [139, 480] width 30 height 12
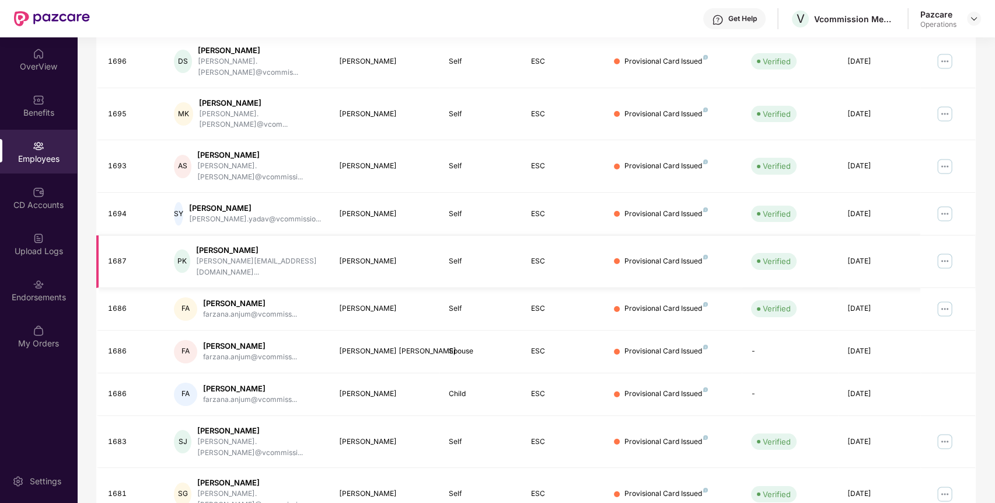
scroll to position [0, 0]
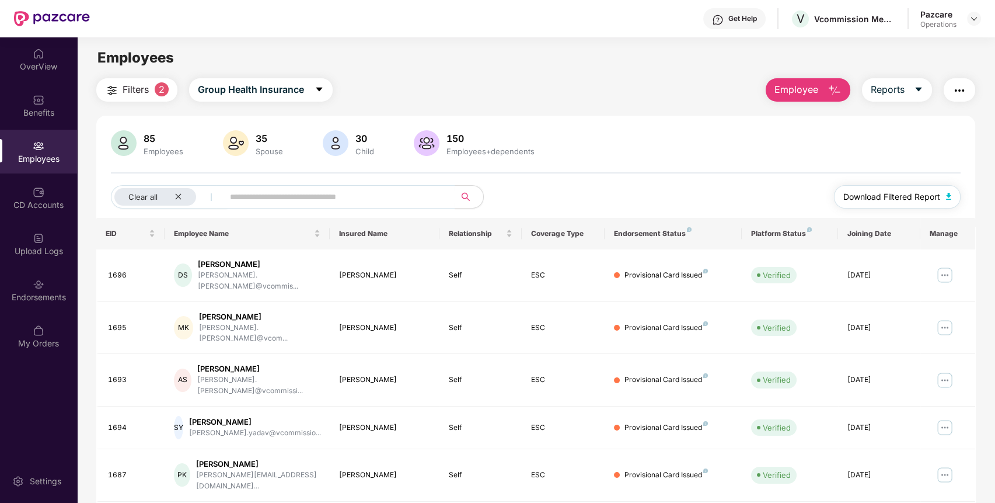
click at [934, 193] on span "Download Filtered Report" at bounding box center [891, 196] width 97 height 13
click at [959, 93] on img "button" at bounding box center [960, 90] width 14 height 14
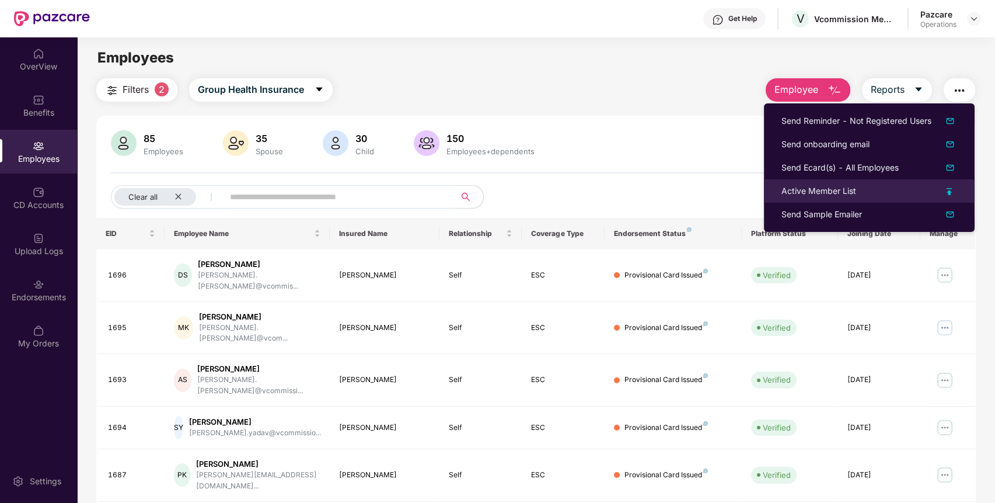
click at [826, 191] on div "Active Member List" at bounding box center [819, 190] width 75 height 13
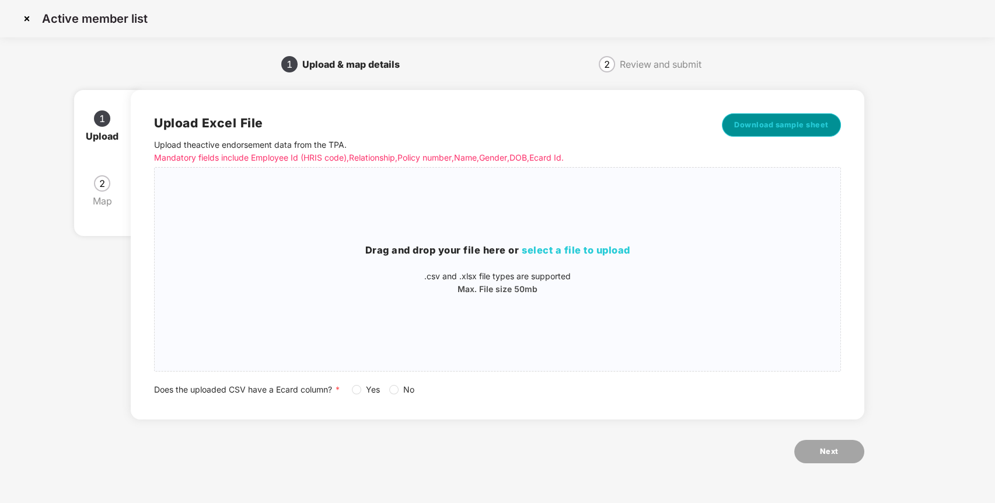
click at [743, 129] on span "Download sample sheet" at bounding box center [781, 125] width 95 height 12
click at [556, 249] on span "select a file to upload" at bounding box center [576, 250] width 109 height 12
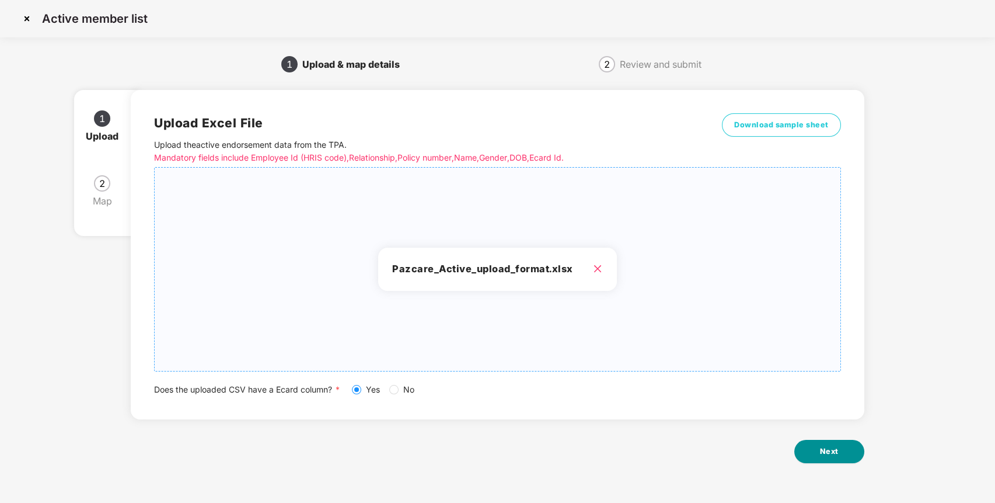
click at [826, 455] on span "Next" at bounding box center [829, 451] width 19 height 12
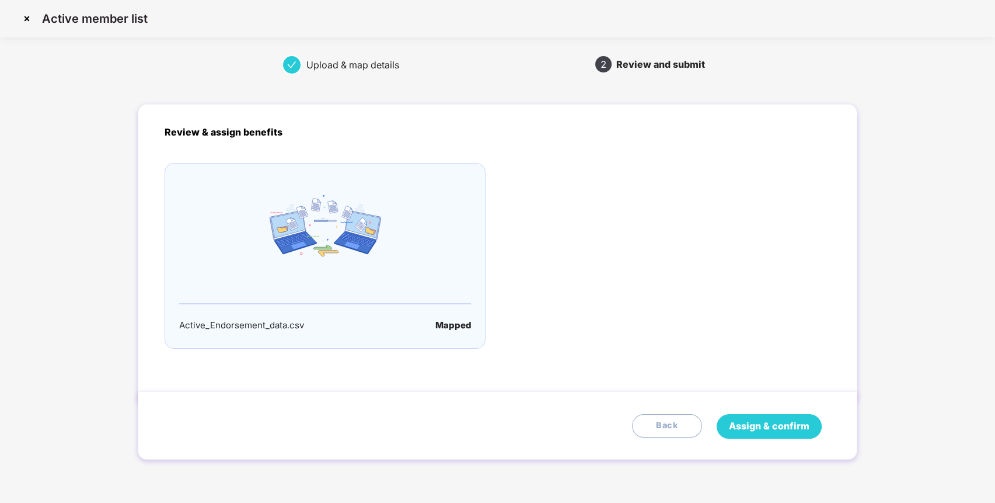
click at [766, 421] on span "Assign & confirm" at bounding box center [769, 426] width 81 height 15
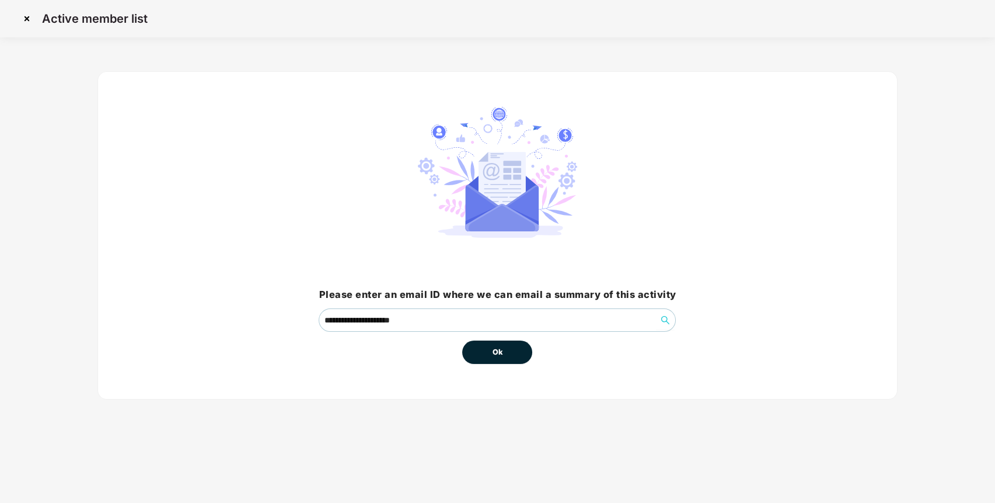
click at [497, 358] on button "Ok" at bounding box center [497, 351] width 70 height 23
click at [482, 350] on button "Ok" at bounding box center [497, 351] width 70 height 23
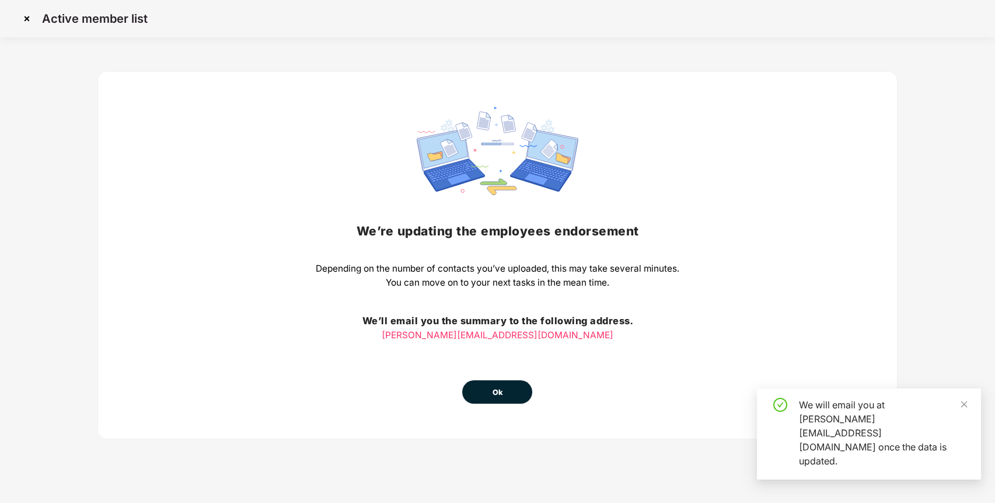
click at [507, 394] on button "Ok" at bounding box center [497, 391] width 70 height 23
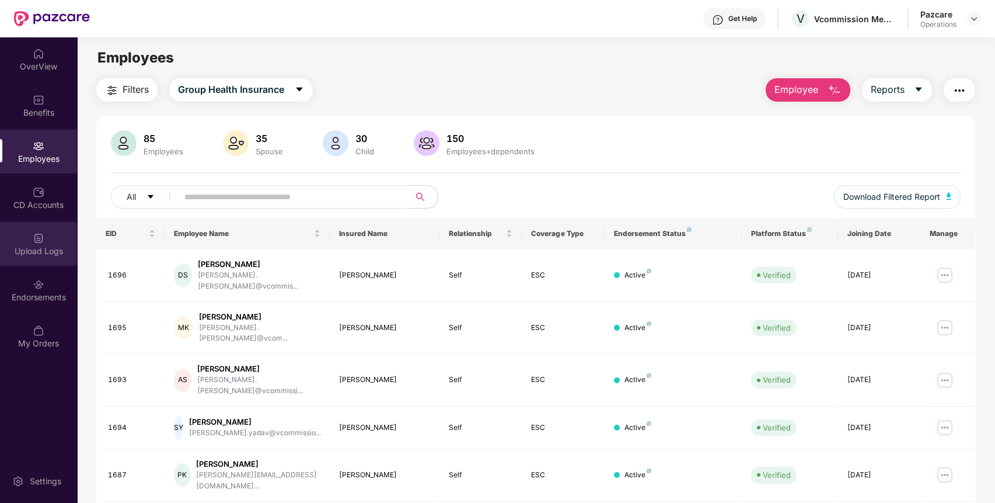
click at [26, 247] on div "Upload Logs" at bounding box center [38, 251] width 77 height 12
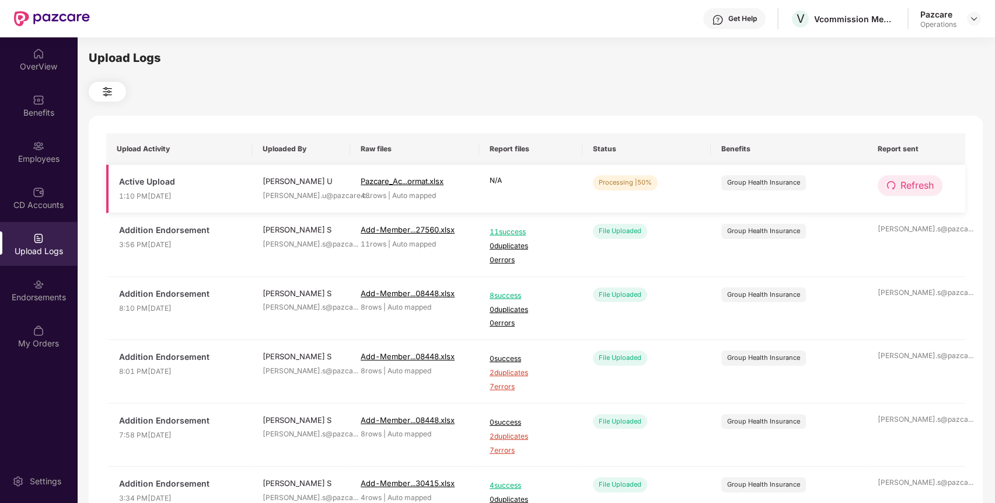
click at [905, 182] on span "Refresh" at bounding box center [917, 185] width 33 height 15
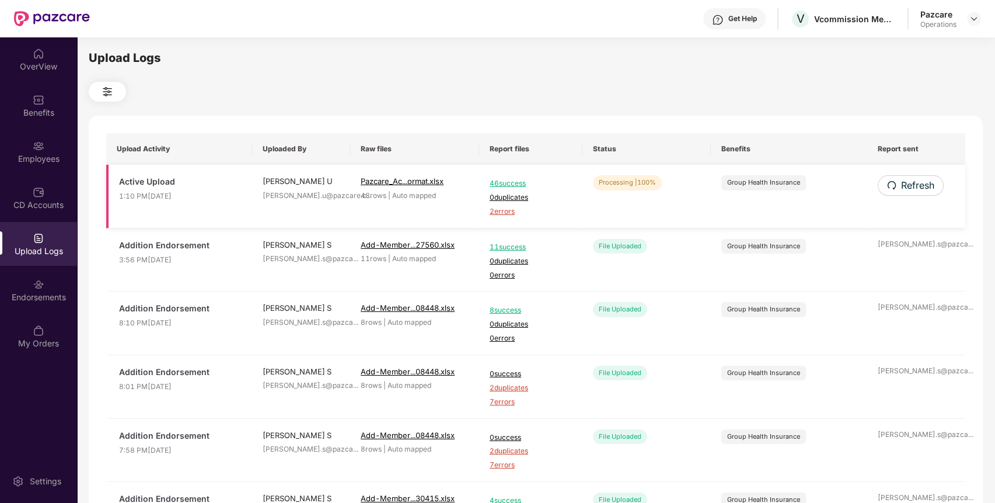
click at [497, 215] on span "2 errors" at bounding box center [531, 211] width 82 height 11
click at [41, 133] on div "Employees" at bounding box center [38, 152] width 77 height 44
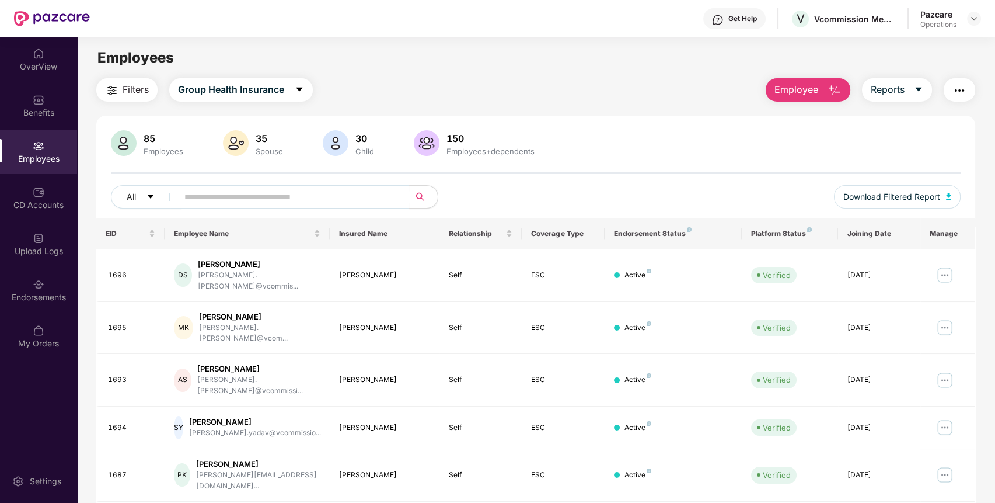
click at [132, 84] on span "Filters" at bounding box center [136, 89] width 26 height 15
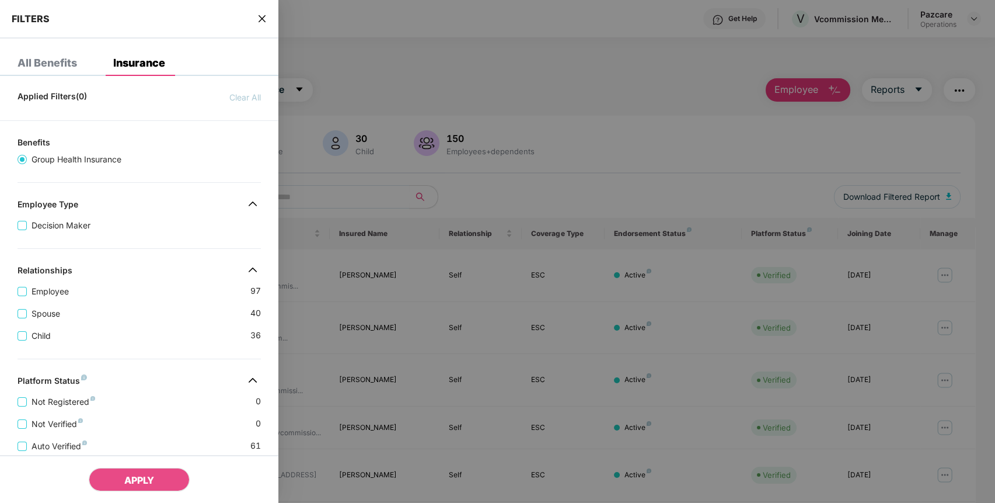
scroll to position [243, 0]
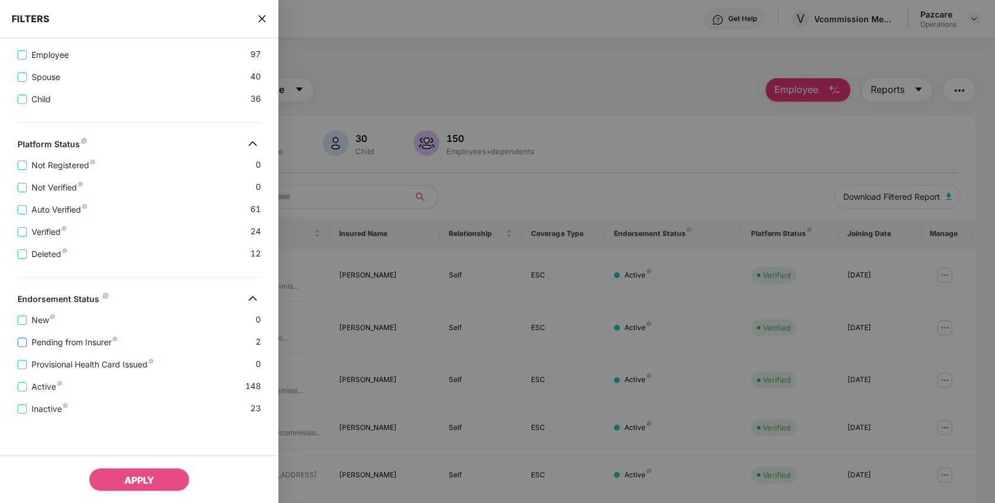
click at [79, 337] on span "Pending from Insurer" at bounding box center [74, 342] width 95 height 13
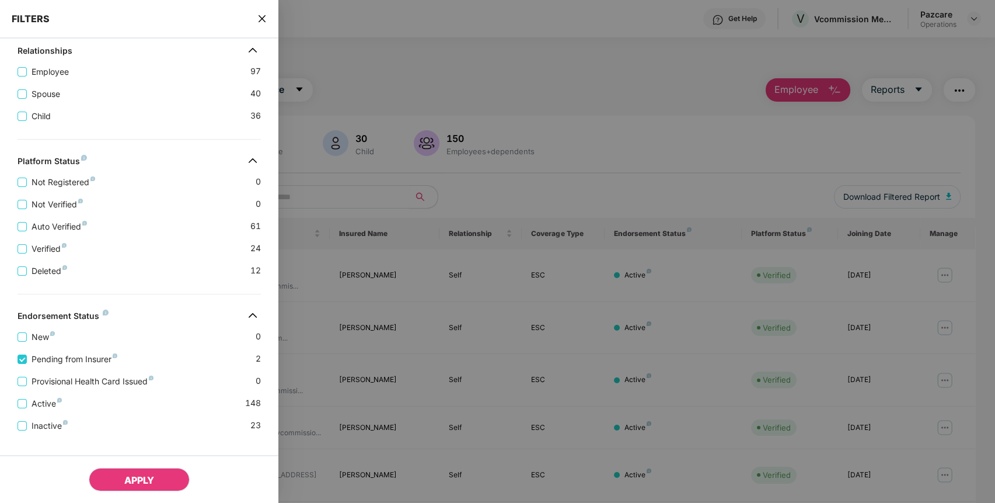
click at [115, 480] on button "APPLY" at bounding box center [139, 479] width 101 height 23
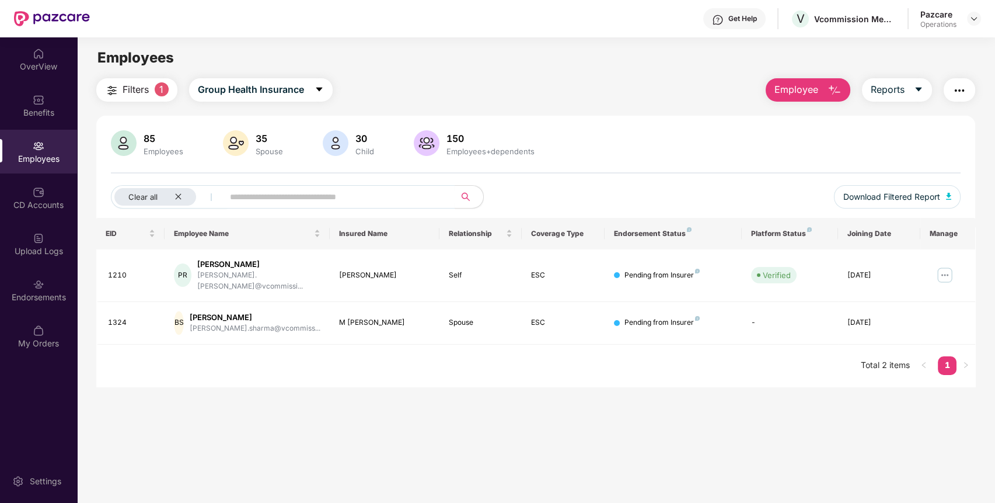
click at [124, 95] on span "Filters" at bounding box center [136, 89] width 26 height 15
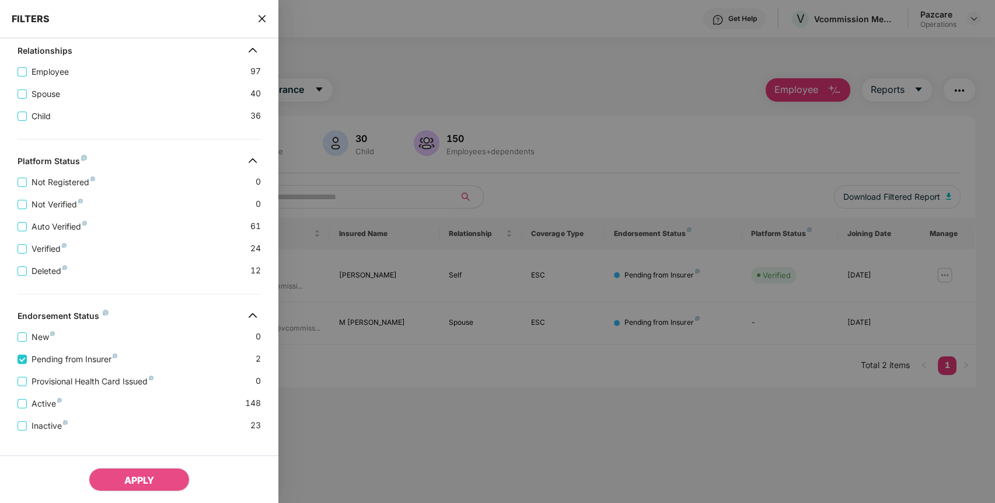
click at [260, 19] on icon "close" at bounding box center [261, 18] width 9 height 9
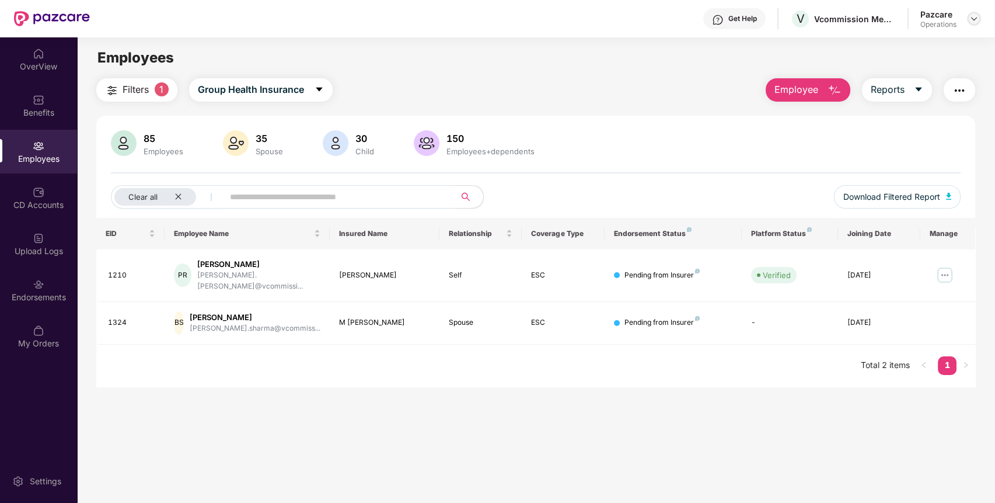
click at [970, 19] on img at bounding box center [974, 18] width 9 height 9
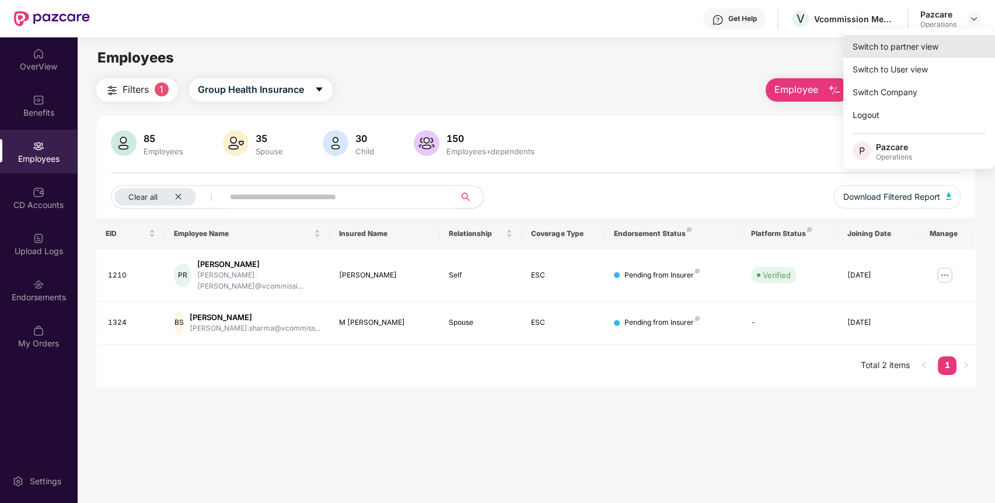
click at [880, 48] on div "Switch to partner view" at bounding box center [919, 46] width 152 height 23
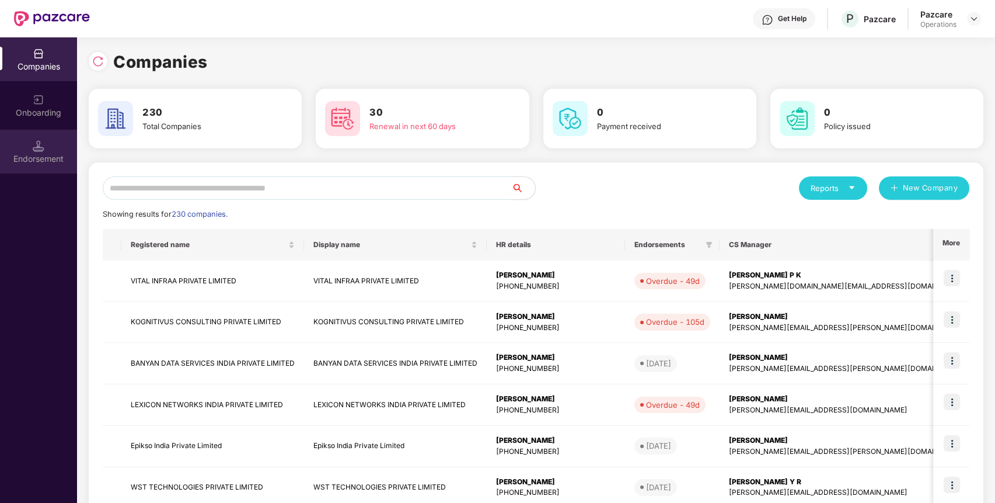
click at [27, 153] on div "Endorsement" at bounding box center [38, 159] width 77 height 12
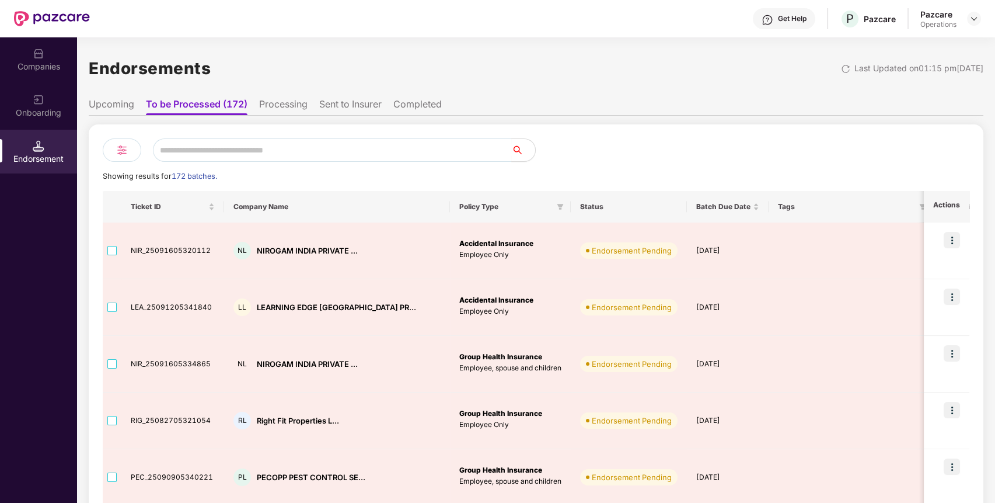
click at [268, 102] on li "Processing" at bounding box center [283, 106] width 48 height 17
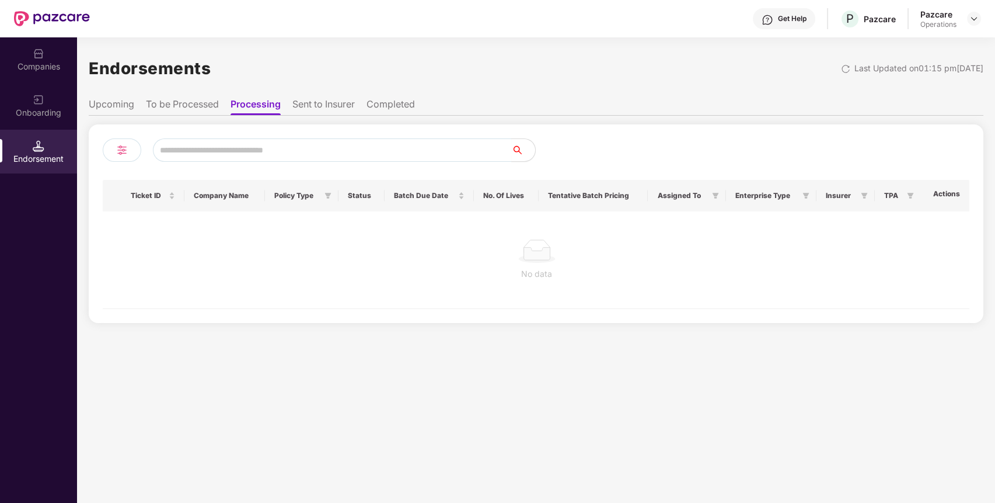
click at [308, 99] on li "Sent to Insurer" at bounding box center [323, 106] width 62 height 17
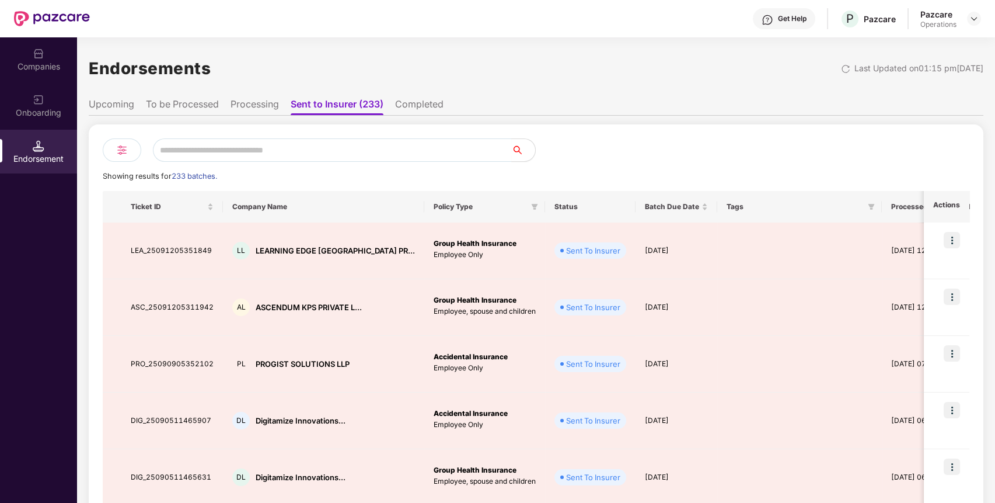
click at [162, 100] on li "To be Processed" at bounding box center [182, 106] width 73 height 17
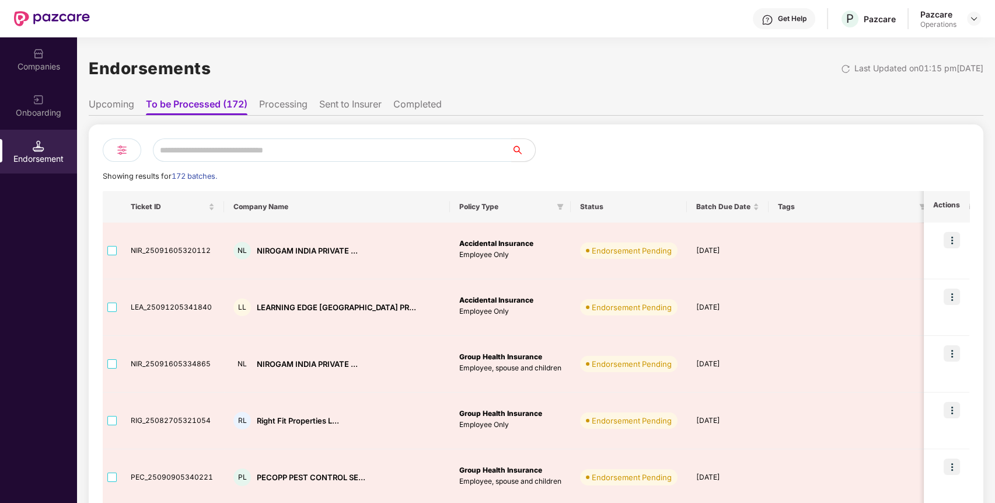
click at [351, 107] on li "Sent to Insurer" at bounding box center [350, 106] width 62 height 17
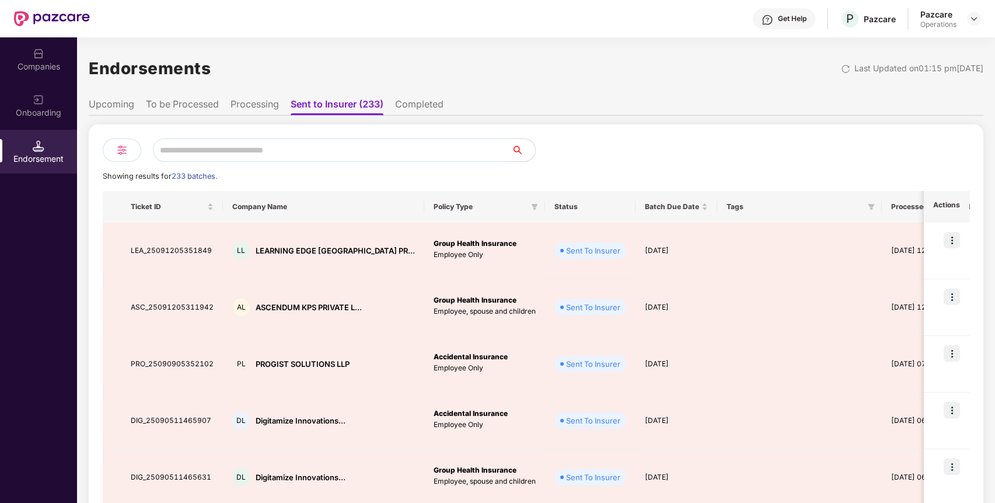
click at [187, 103] on li "To be Processed" at bounding box center [182, 106] width 73 height 17
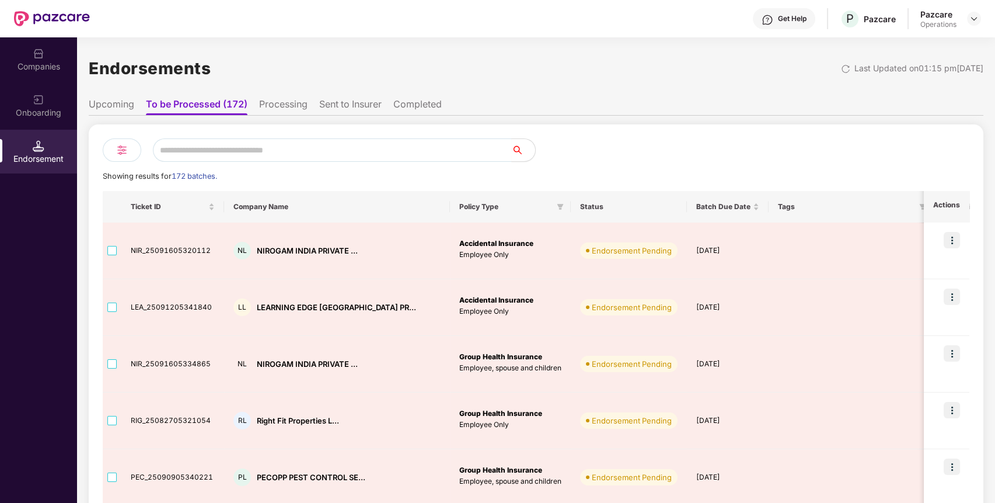
click at [404, 100] on li "Completed" at bounding box center [417, 106] width 48 height 17
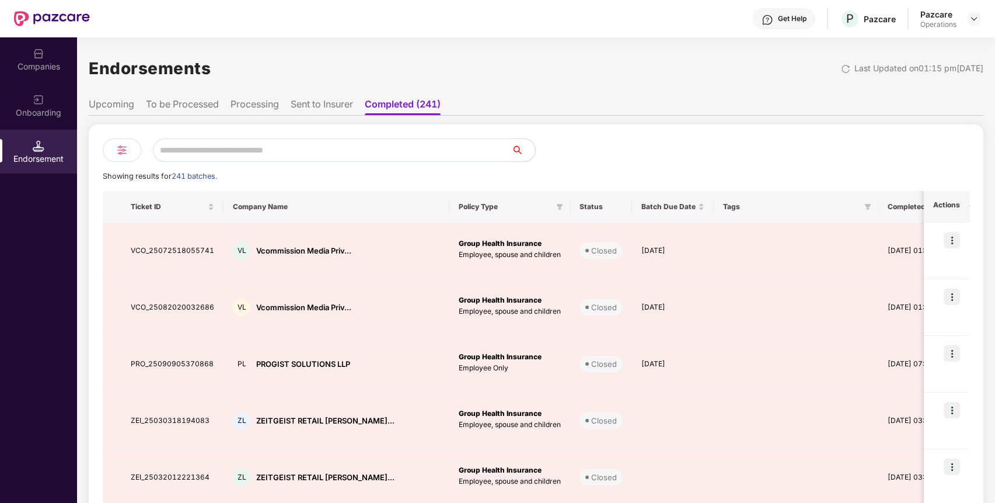
click at [308, 99] on li "Sent to Insurer" at bounding box center [322, 106] width 62 height 17
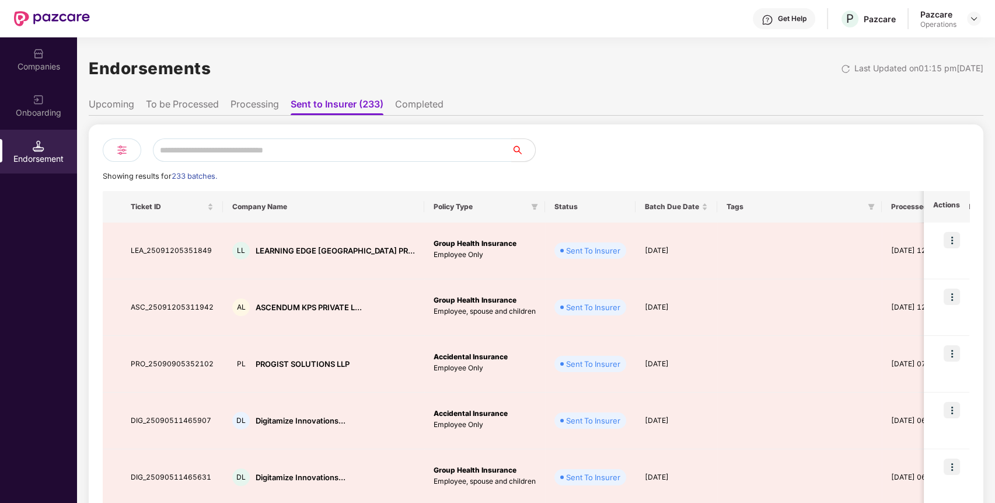
click at [408, 109] on li "Completed" at bounding box center [419, 106] width 48 height 17
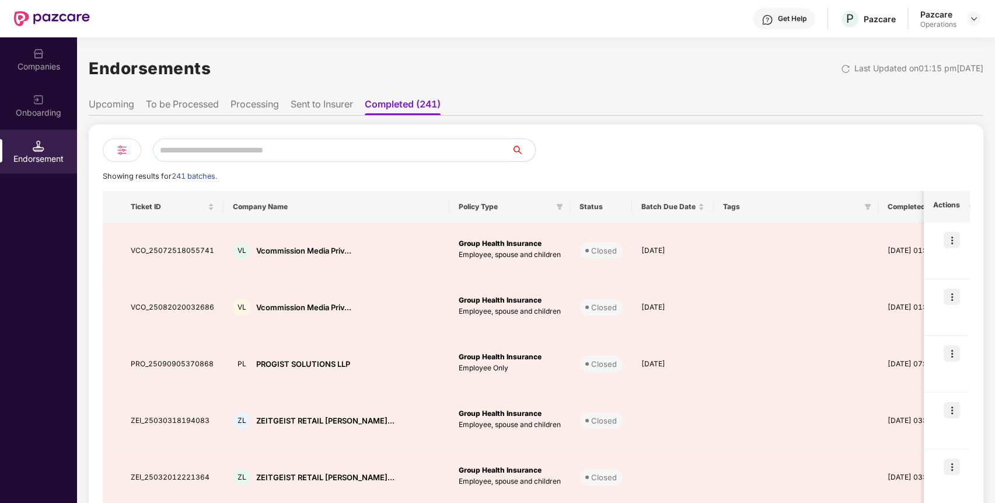
click at [344, 103] on li "Sent to Insurer" at bounding box center [322, 106] width 62 height 17
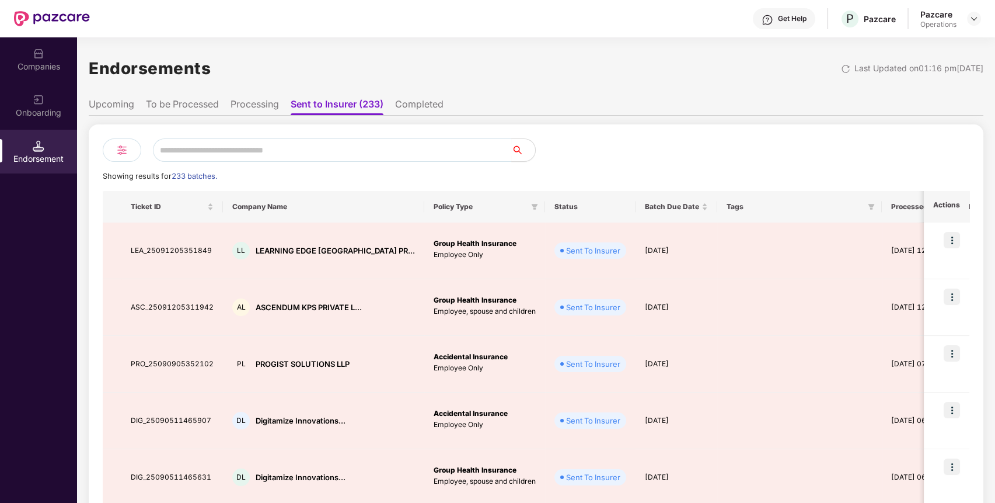
click at [428, 104] on li "Completed" at bounding box center [419, 106] width 48 height 17
